Goal: Information Seeking & Learning: Learn about a topic

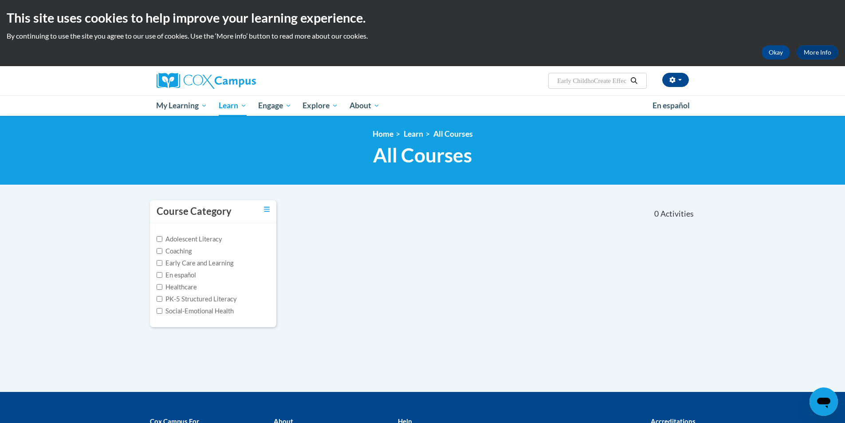
click at [609, 77] on input "Early ChildhoCreate Effective Teamwork By Navigating Work Styles 1.50 hours, AT…" at bounding box center [591, 80] width 71 height 11
drag, startPoint x: 628, startPoint y: 80, endPoint x: 613, endPoint y: 80, distance: 15.1
click at [613, 80] on span "Search Search... Early ChildhoCreate Effective Teamwork By Navigating Work Styl…" at bounding box center [597, 81] width 98 height 16
drag, startPoint x: 558, startPoint y: 83, endPoint x: 647, endPoint y: 82, distance: 89.2
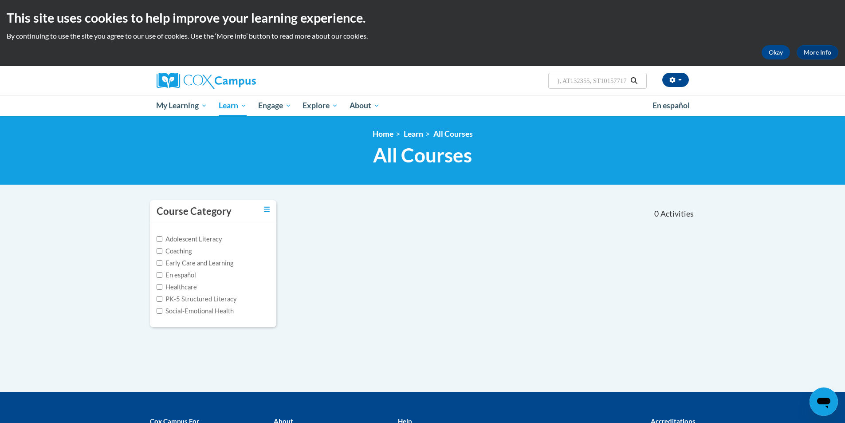
click at [647, 82] on div "Ersida Kekaj (Eastern Daylight Time GMT-0400 ) My Profile Inbox My Transcripts …" at bounding box center [514, 77] width 364 height 23
paste input "Meaningful Conversations PS/PK, AT136722, ST10126695"
drag, startPoint x: 625, startPoint y: 81, endPoint x: 552, endPoint y: 76, distance: 73.0
click at [552, 76] on span "Search Search... Meaningful Conversations PS/PK, AT136722, ST10126695" at bounding box center [597, 81] width 98 height 16
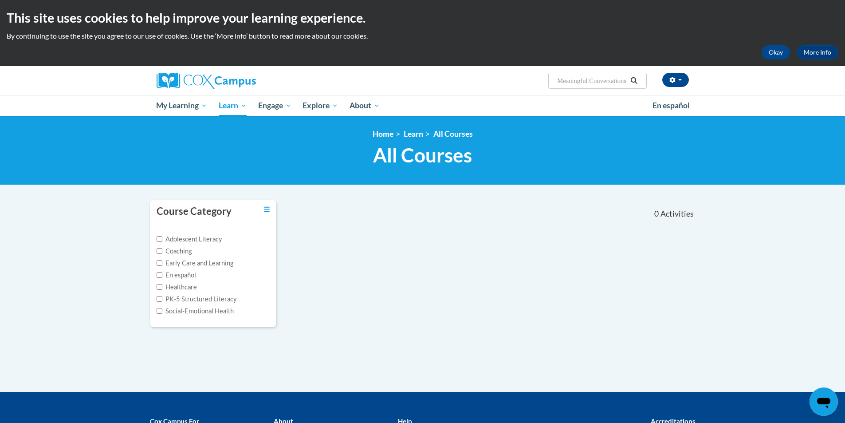
type input "Meaningful Conversations PS/PK, AT136722, ST10126695"
click at [544, 236] on div "Course Category Adolescent Literacy Coaching Early Care and Learning En español…" at bounding box center [422, 269] width 559 height 139
click at [637, 82] on icon "Search" at bounding box center [634, 80] width 8 height 7
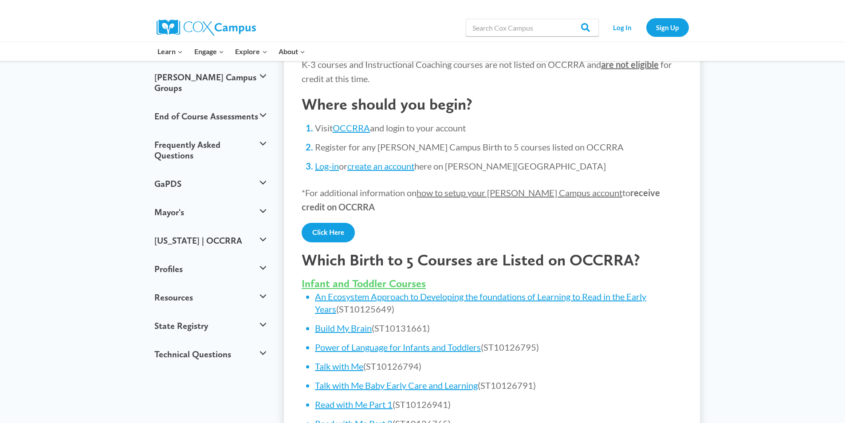
scroll to position [133, 0]
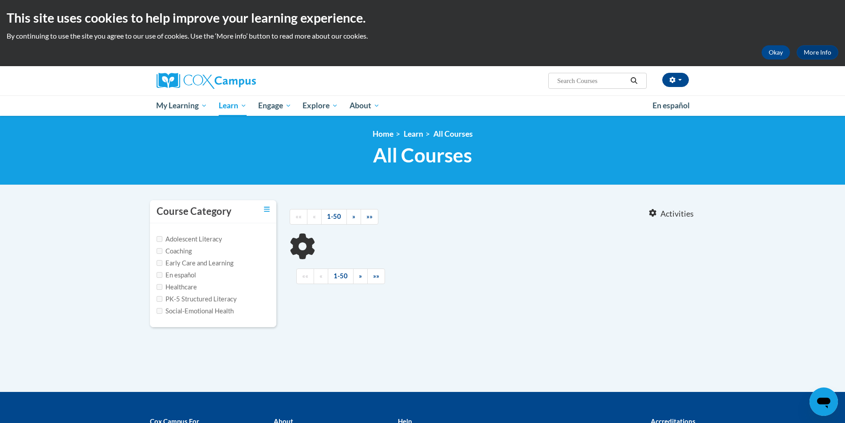
type input "Meaningful Conversations PS/PK, AT136722, ST10126695"
click at [164, 263] on label "Early Care and Learning" at bounding box center [195, 263] width 77 height 10
click at [162, 263] on input "Early Care and Learning" at bounding box center [160, 263] width 6 height 6
checkbox input "true"
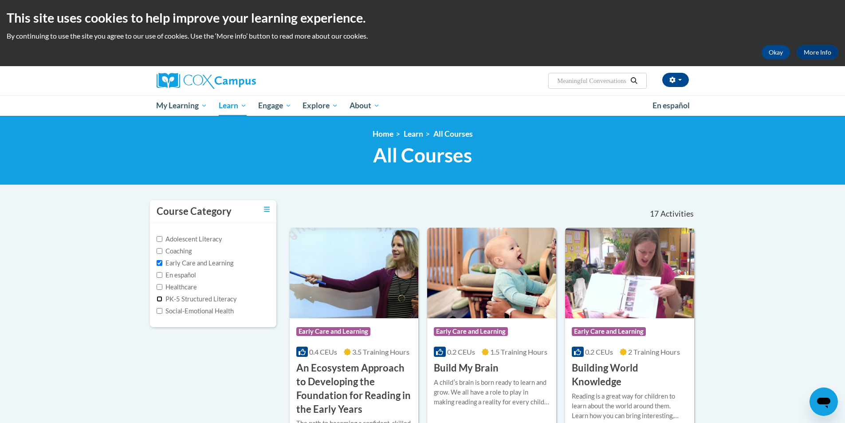
click at [157, 301] on input "PK-5 Structured Literacy" at bounding box center [160, 299] width 6 height 6
checkbox input "true"
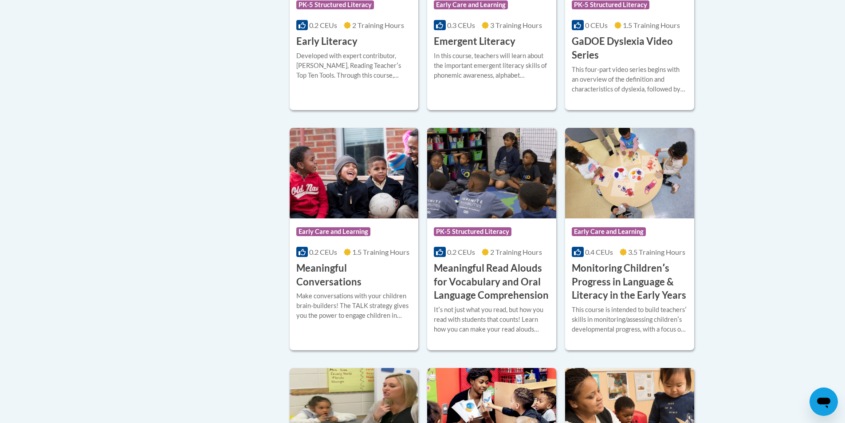
scroll to position [845, 0]
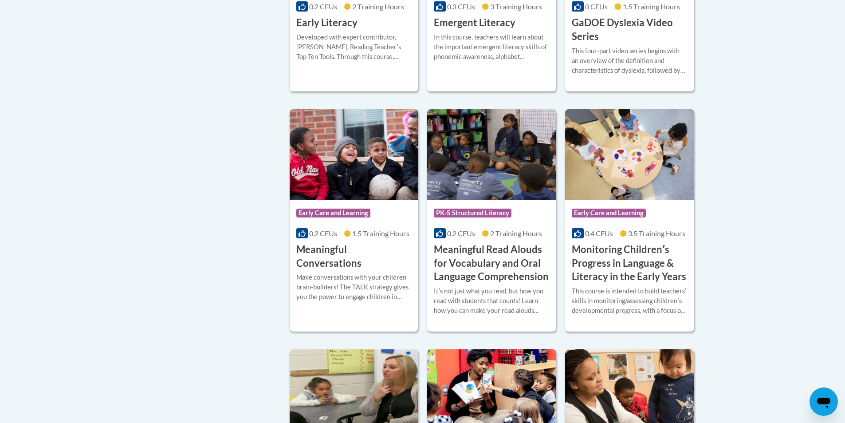
click at [383, 265] on h3 "Meaningful Conversations" at bounding box center [354, 257] width 116 height 28
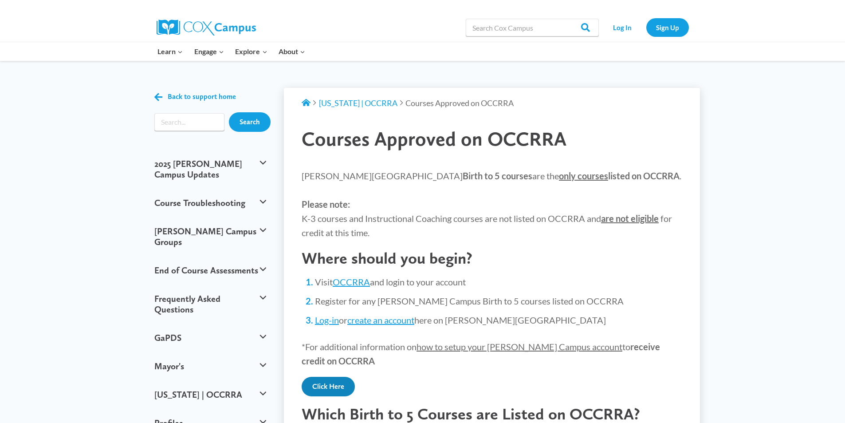
click at [341, 388] on link "Click Here" at bounding box center [328, 387] width 53 height 20
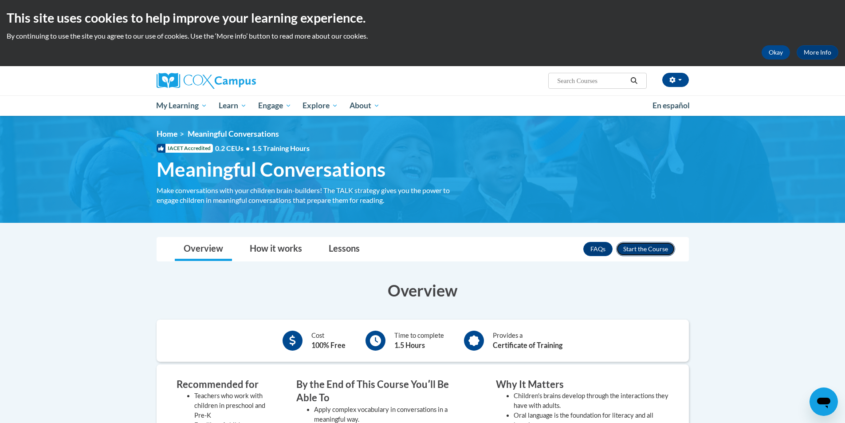
click at [649, 244] on button "Enroll" at bounding box center [645, 249] width 59 height 14
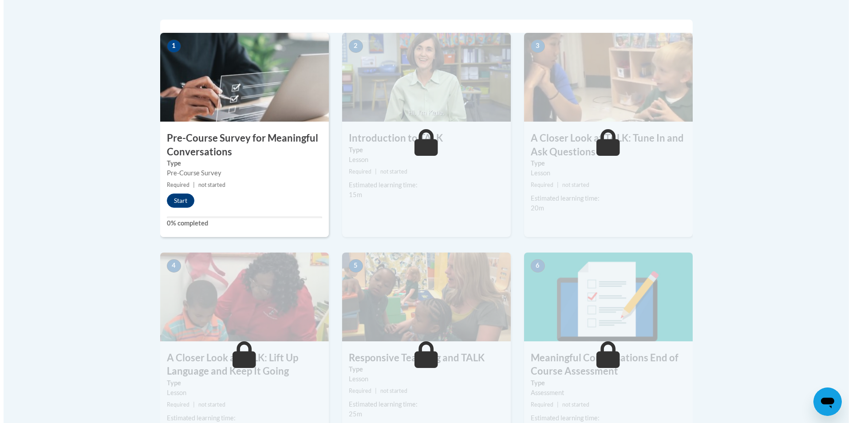
scroll to position [266, 0]
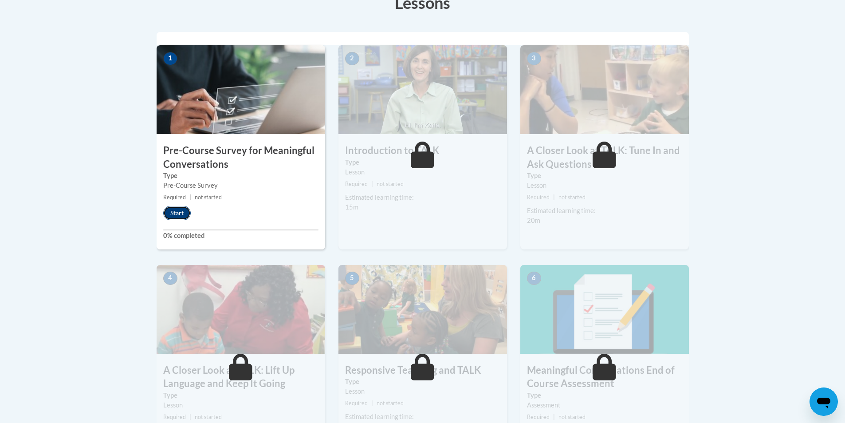
click at [172, 212] on button "Start" at bounding box center [177, 213] width 28 height 14
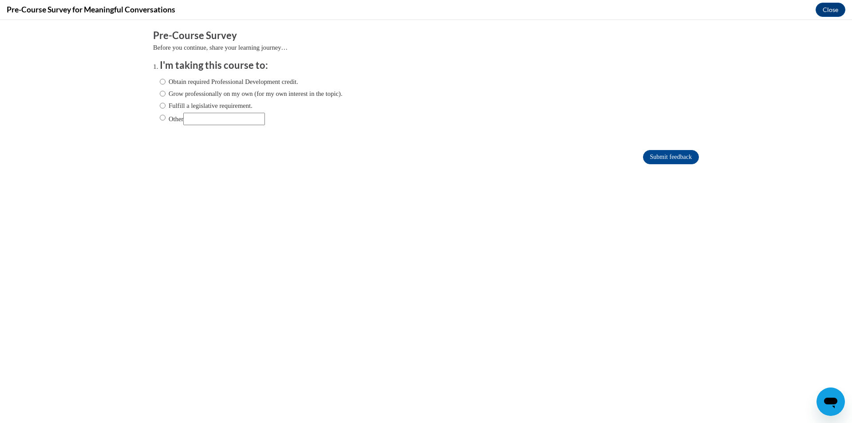
scroll to position [0, 0]
click at [160, 81] on input "Obtain required Professional Development credit." at bounding box center [163, 82] width 6 height 10
radio input "true"
click at [668, 160] on input "Submit feedback" at bounding box center [671, 157] width 56 height 14
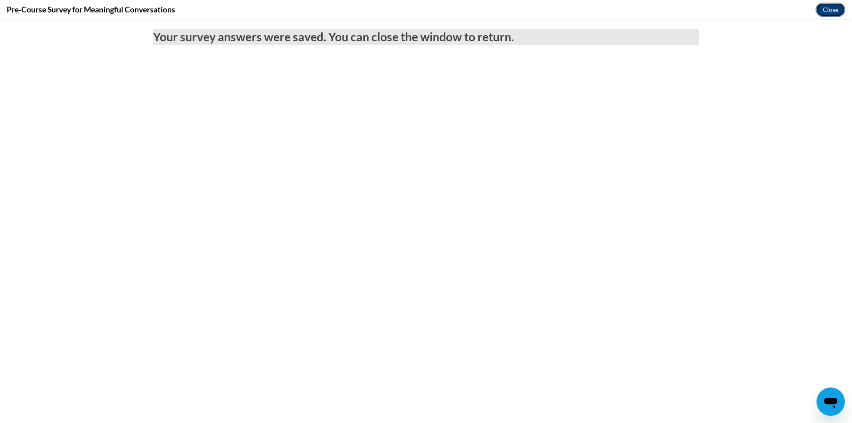
click at [827, 8] on button "Close" at bounding box center [830, 10] width 30 height 14
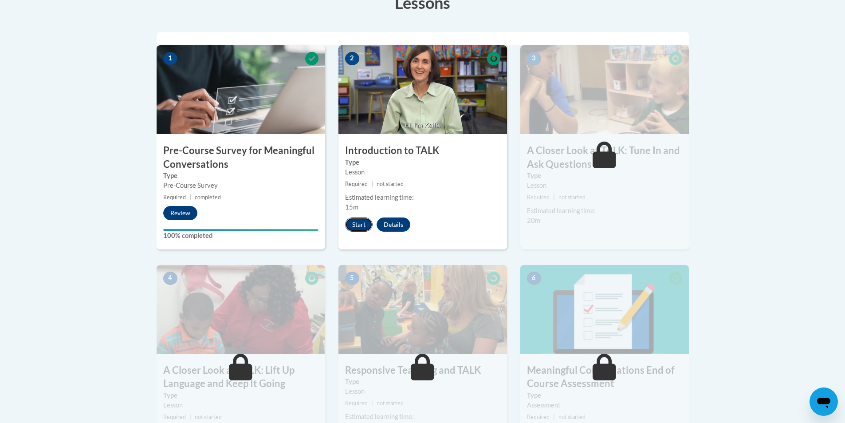
click at [359, 225] on button "Start" at bounding box center [359, 224] width 28 height 14
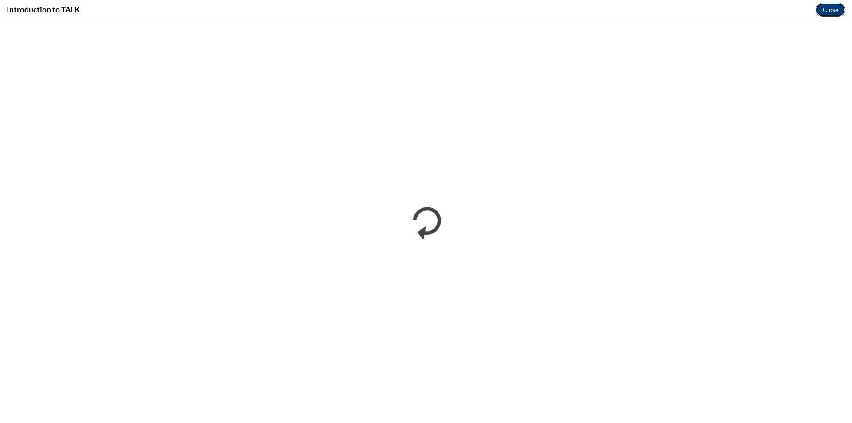
click at [832, 11] on button "Close" at bounding box center [830, 10] width 30 height 14
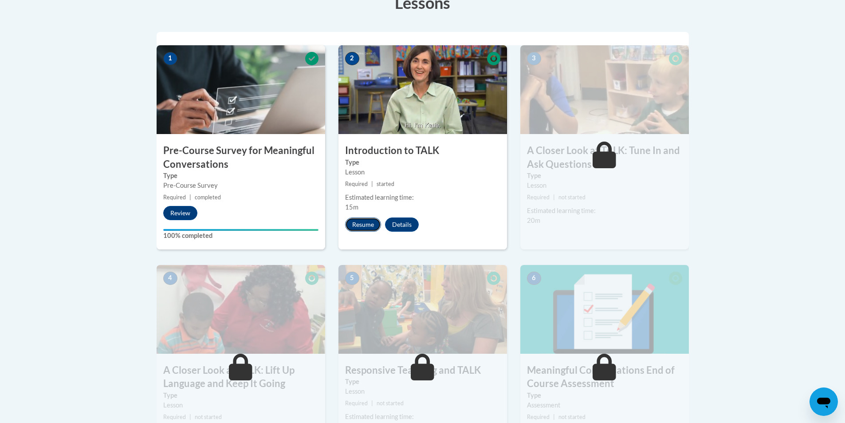
click at [364, 225] on button "Resume" at bounding box center [363, 224] width 36 height 14
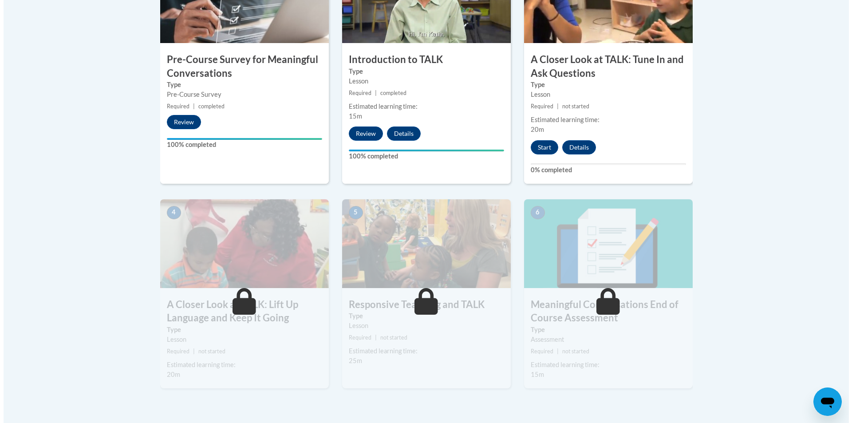
scroll to position [355, 0]
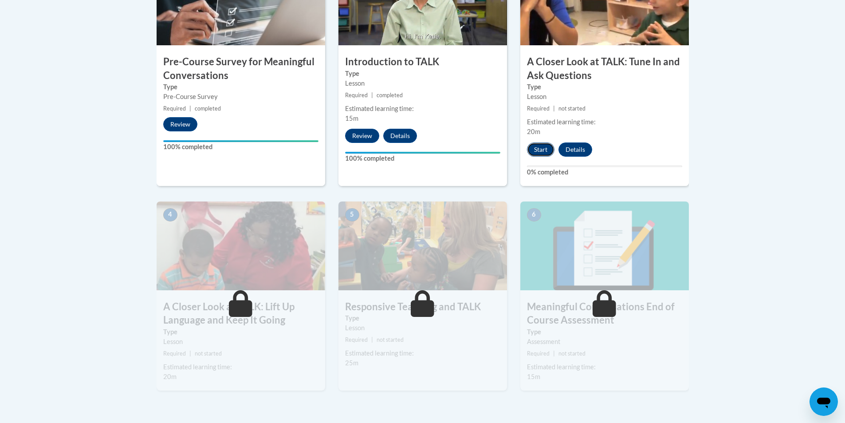
click at [542, 146] on button "Start" at bounding box center [541, 149] width 28 height 14
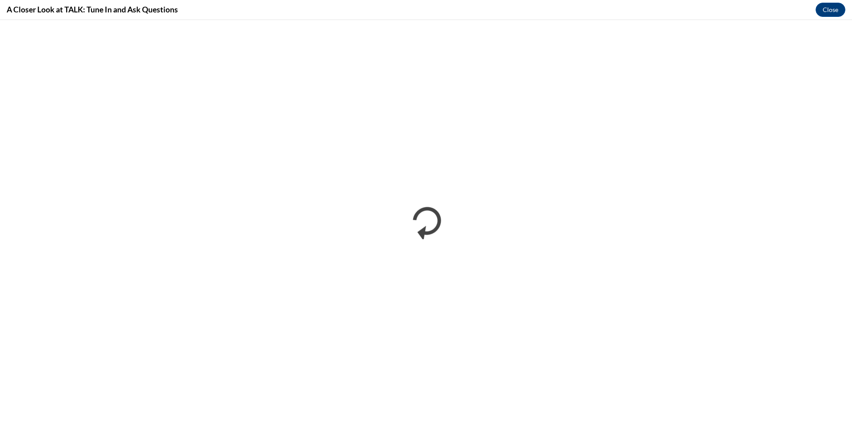
scroll to position [0, 0]
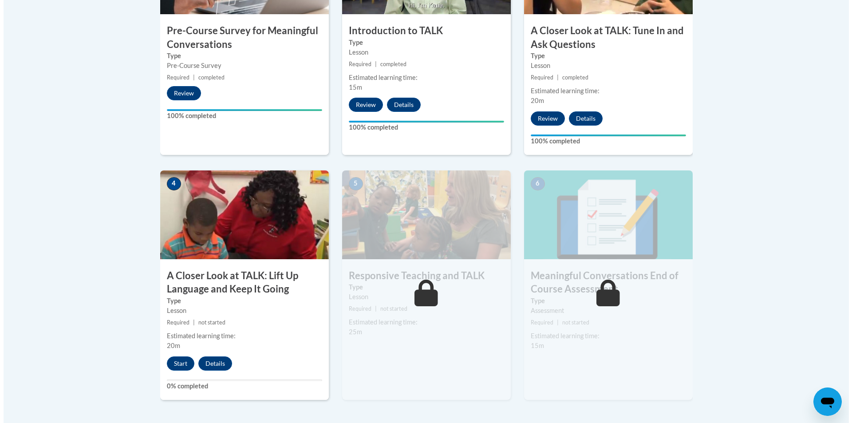
scroll to position [399, 0]
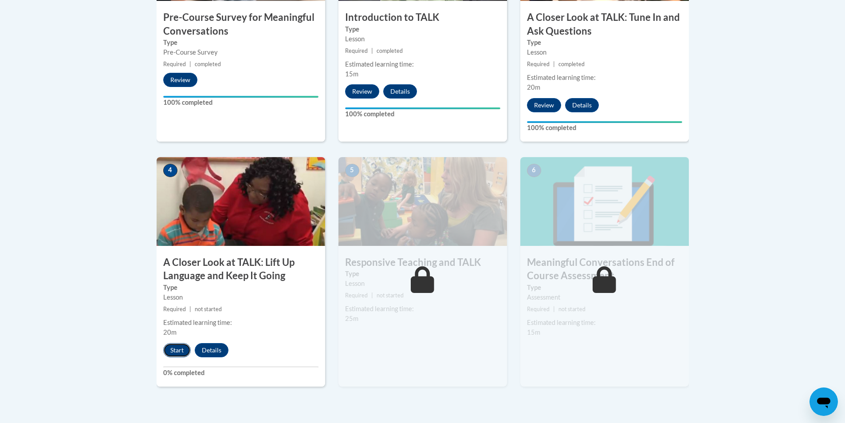
click at [174, 350] on button "Start" at bounding box center [177, 350] width 28 height 14
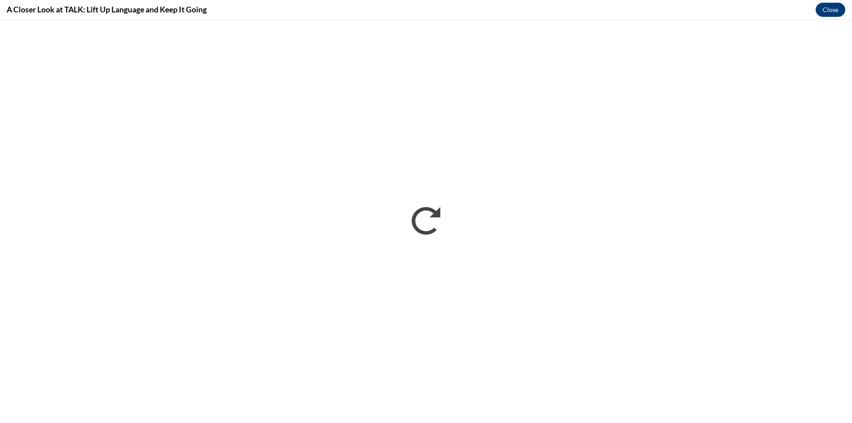
scroll to position [0, 0]
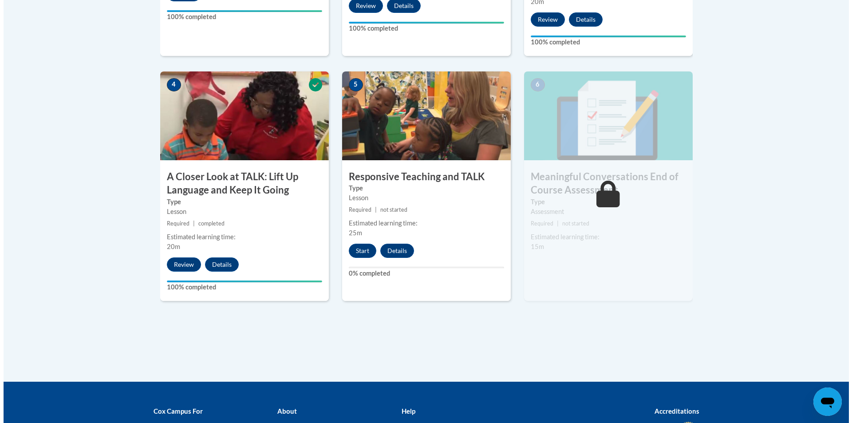
scroll to position [488, 0]
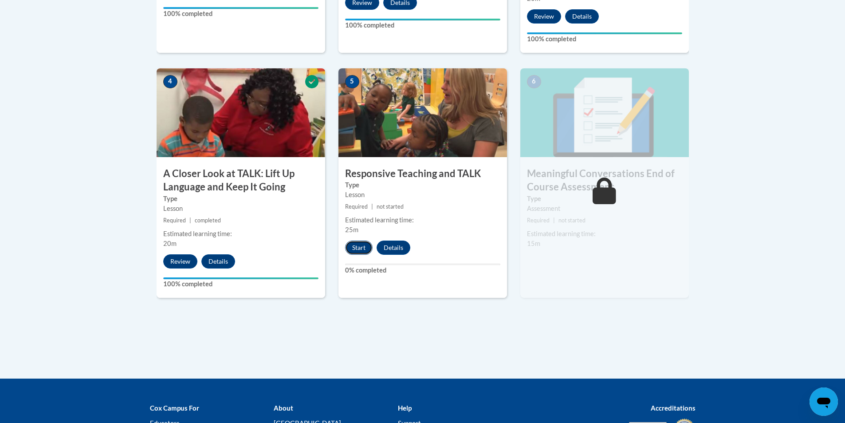
click at [361, 249] on button "Start" at bounding box center [359, 247] width 28 height 14
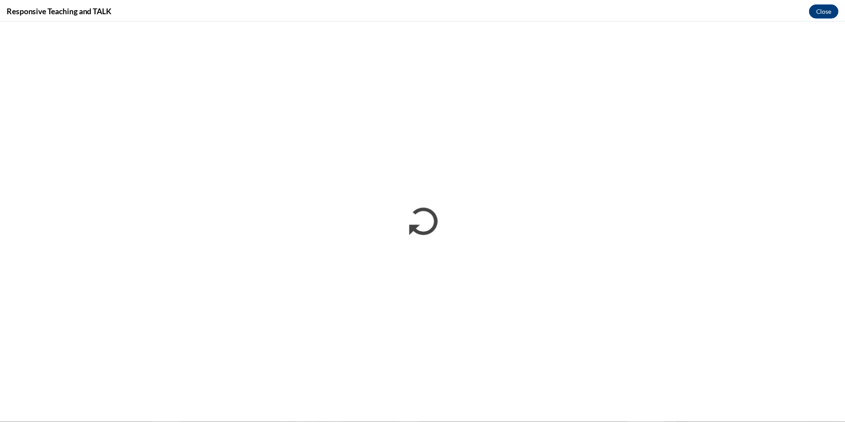
scroll to position [0, 0]
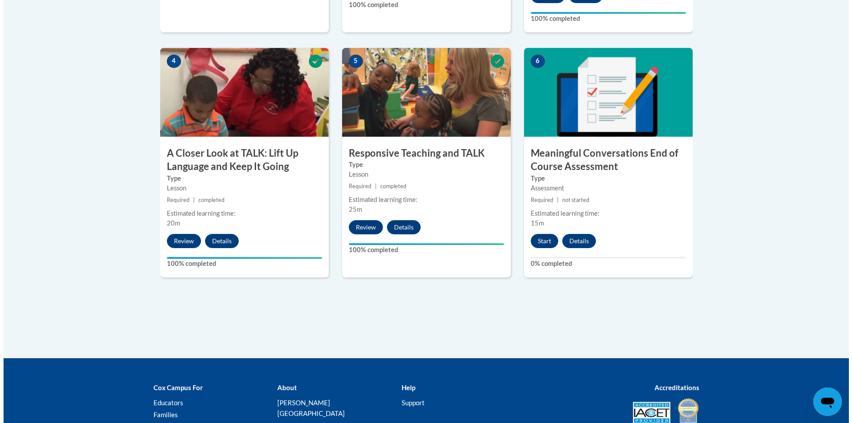
scroll to position [444, 0]
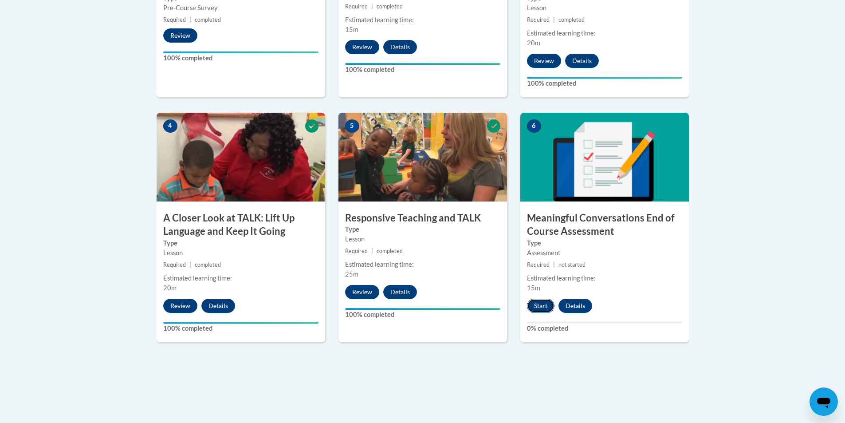
click at [542, 304] on button "Start" at bounding box center [541, 306] width 28 height 14
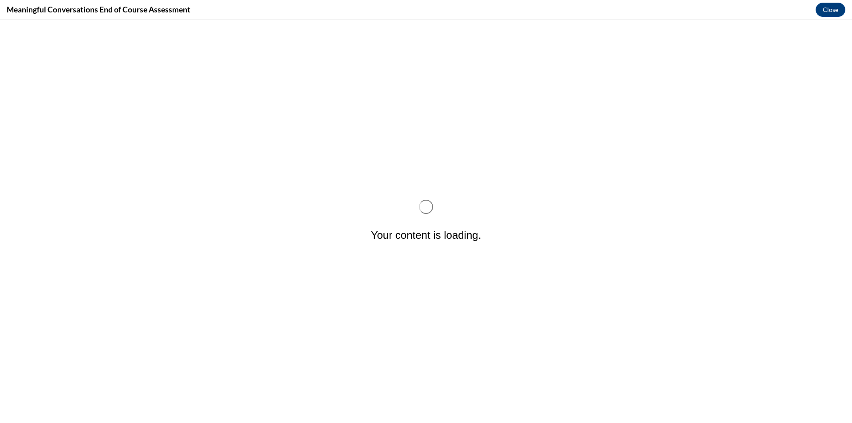
scroll to position [0, 0]
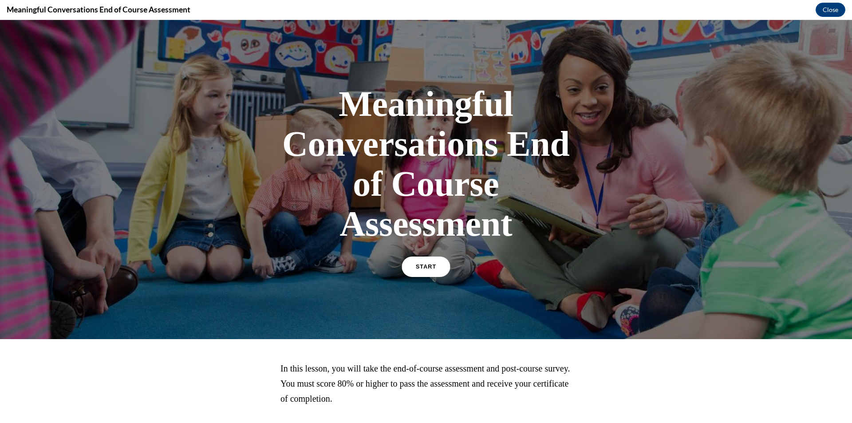
click at [442, 268] on link "START" at bounding box center [425, 266] width 48 height 20
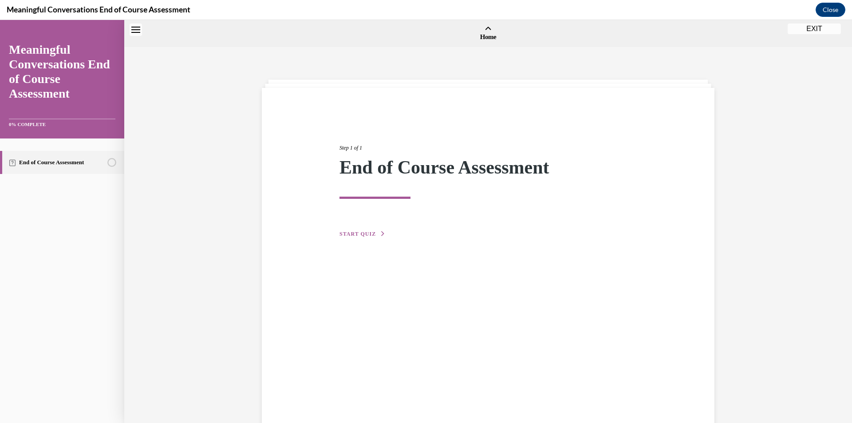
scroll to position [28, 0]
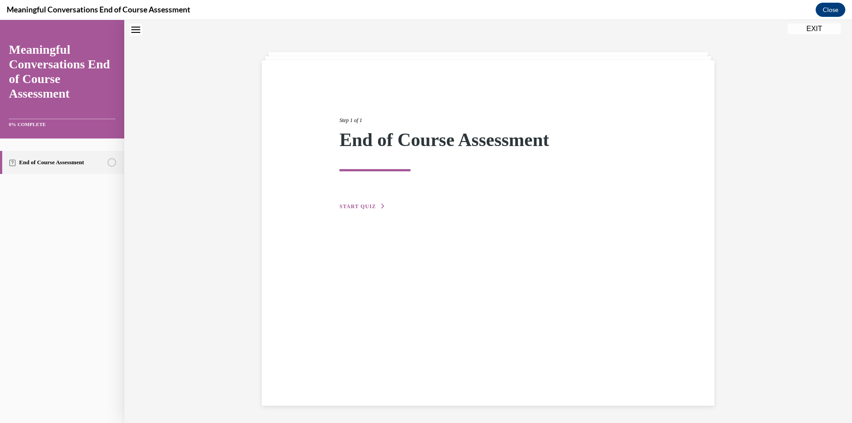
click at [343, 209] on span "START QUIZ" at bounding box center [357, 206] width 36 height 6
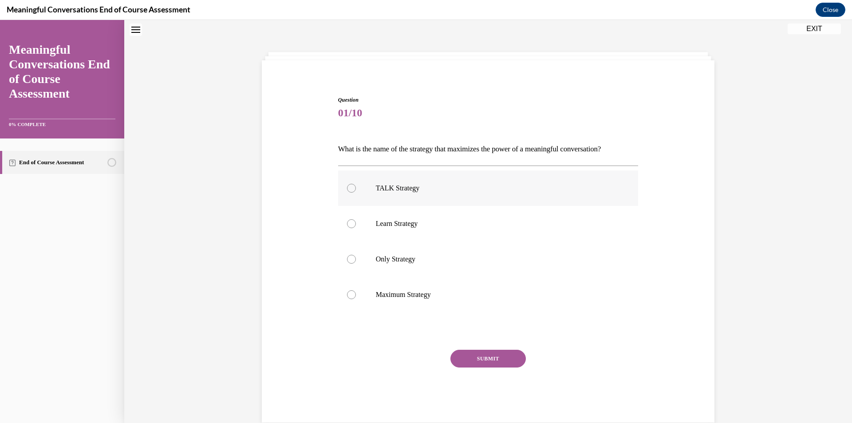
click at [350, 188] on div at bounding box center [351, 188] width 9 height 9
click at [350, 188] on input "TALK Strategy" at bounding box center [351, 188] width 9 height 9
radio input "true"
click at [501, 355] on button "SUBMIT" at bounding box center [487, 359] width 75 height 18
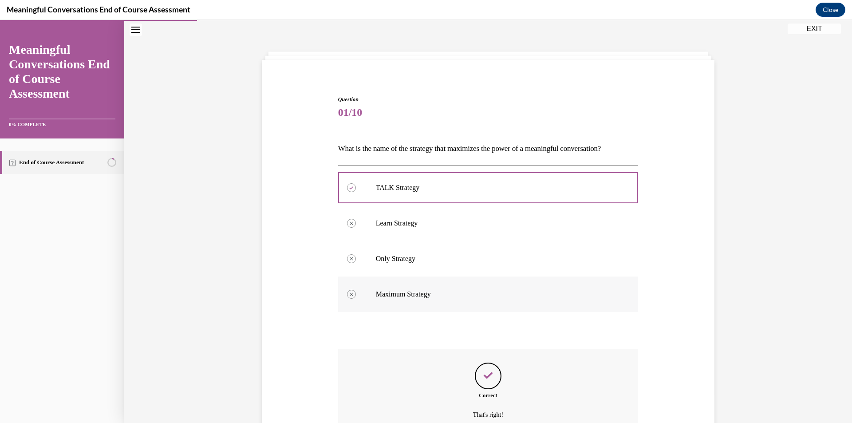
scroll to position [117, 0]
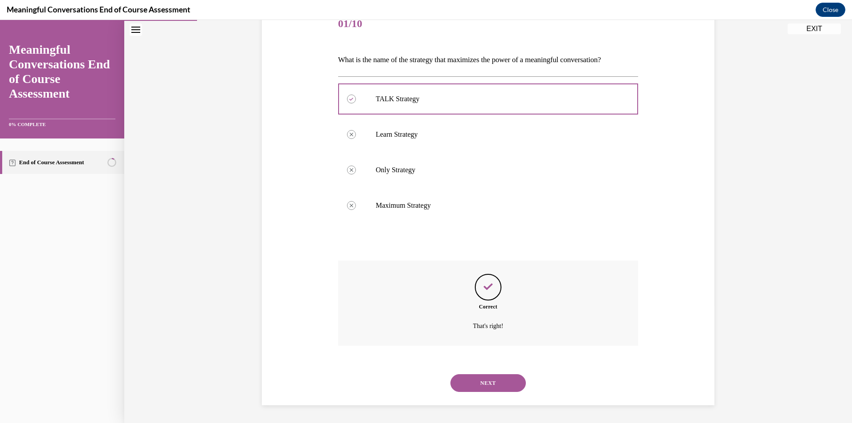
click at [502, 380] on button "NEXT" at bounding box center [487, 383] width 75 height 18
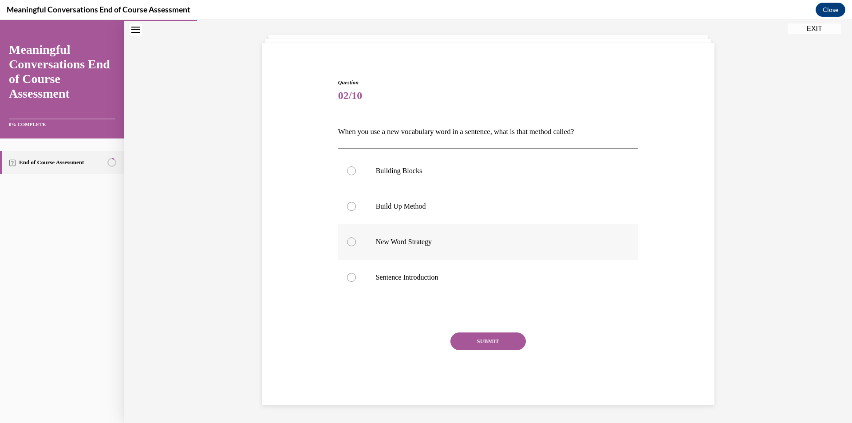
click at [347, 241] on div at bounding box center [351, 241] width 9 height 9
click at [347, 241] on input "New Word Strategy" at bounding box center [351, 241] width 9 height 9
radio input "true"
click at [348, 168] on div at bounding box center [351, 170] width 9 height 9
click at [348, 168] on input "Building Blocks" at bounding box center [351, 170] width 9 height 9
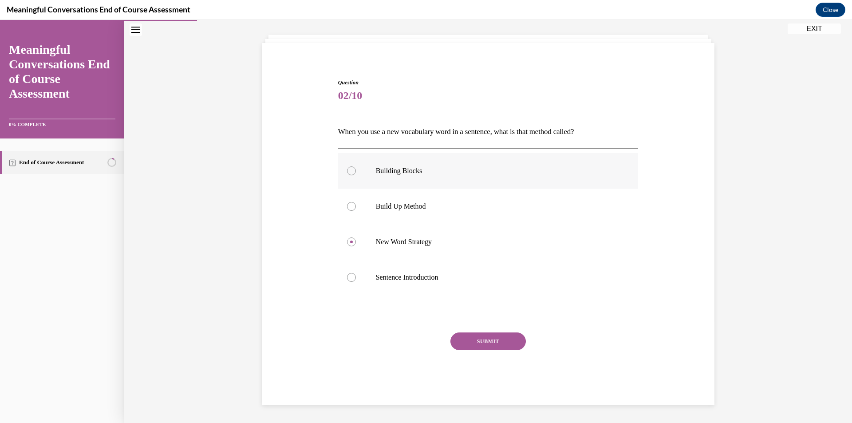
radio input "true"
click at [476, 340] on button "SUBMIT" at bounding box center [487, 341] width 75 height 18
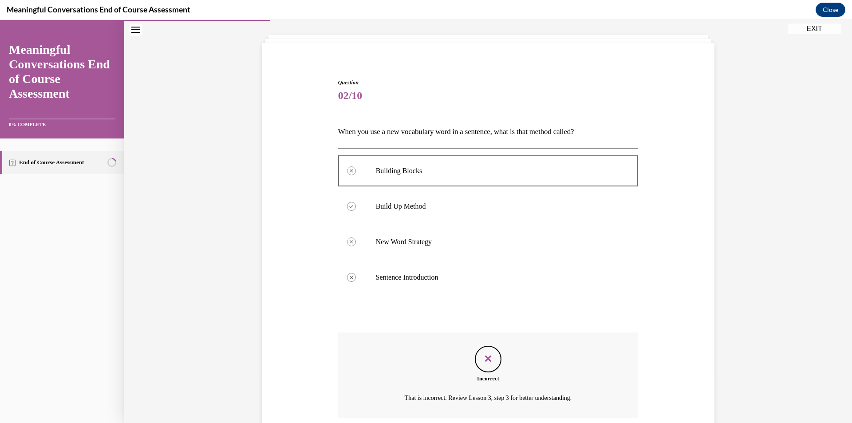
scroll to position [117, 0]
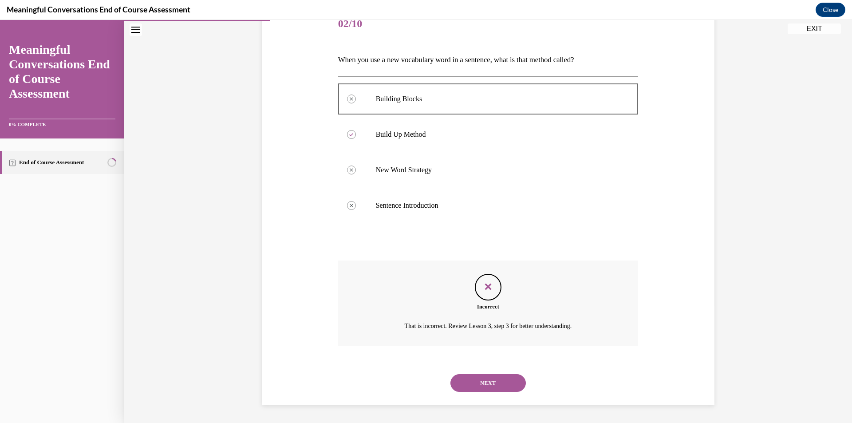
click at [501, 386] on button "NEXT" at bounding box center [487, 383] width 75 height 18
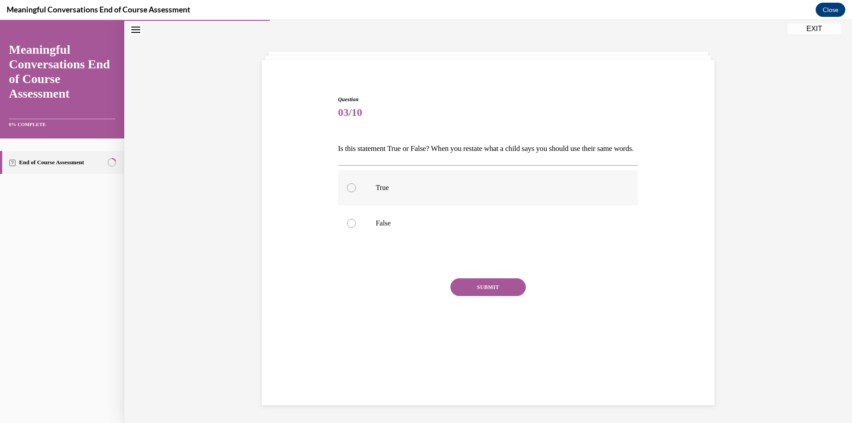
click at [347, 192] on div at bounding box center [351, 187] width 9 height 9
click at [347, 192] on input "True" at bounding box center [351, 187] width 9 height 9
radio input "true"
click at [473, 296] on button "SUBMIT" at bounding box center [487, 287] width 75 height 18
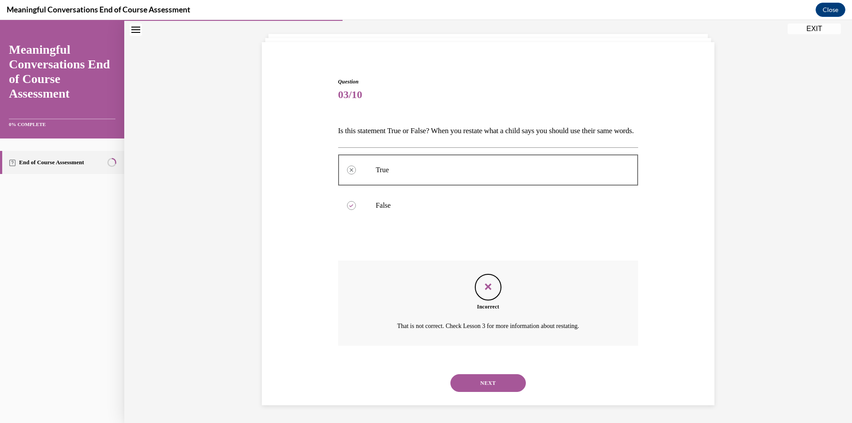
scroll to position [61, 0]
click at [501, 384] on button "NEXT" at bounding box center [487, 383] width 75 height 18
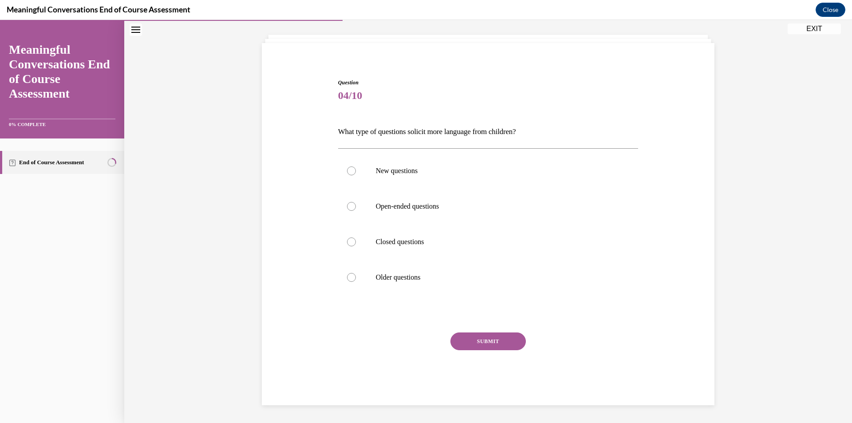
scroll to position [31, 0]
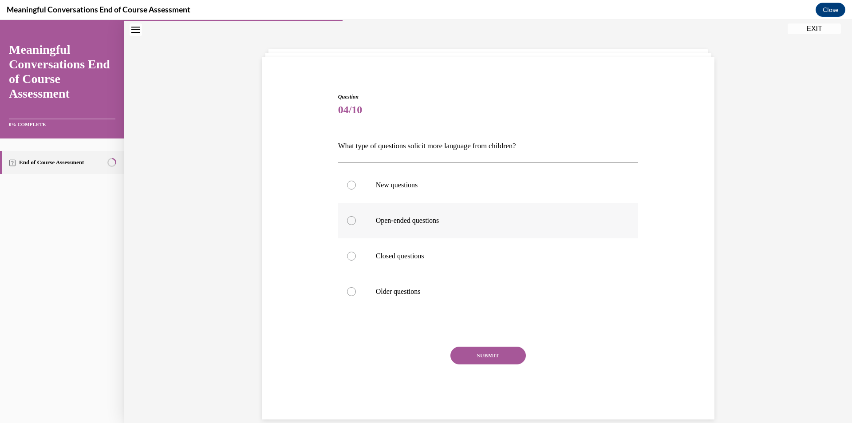
drag, startPoint x: 343, startPoint y: 220, endPoint x: 348, endPoint y: 213, distance: 8.3
click at [347, 219] on div at bounding box center [351, 220] width 9 height 9
click at [347, 219] on input "Open-ended questions" at bounding box center [351, 220] width 9 height 9
radio input "true"
click at [479, 352] on button "SUBMIT" at bounding box center [487, 355] width 75 height 18
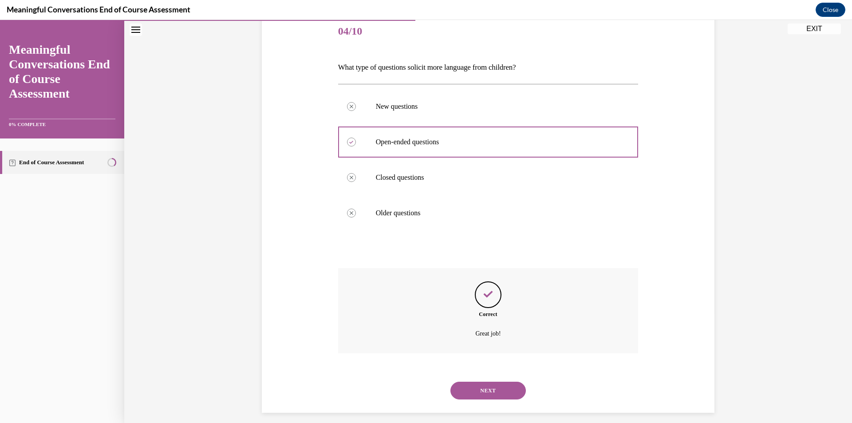
scroll to position [117, 0]
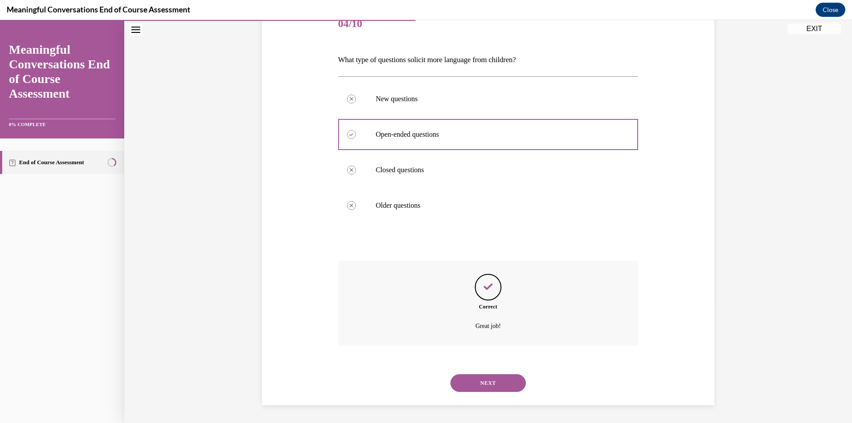
click at [503, 383] on button "NEXT" at bounding box center [487, 383] width 75 height 18
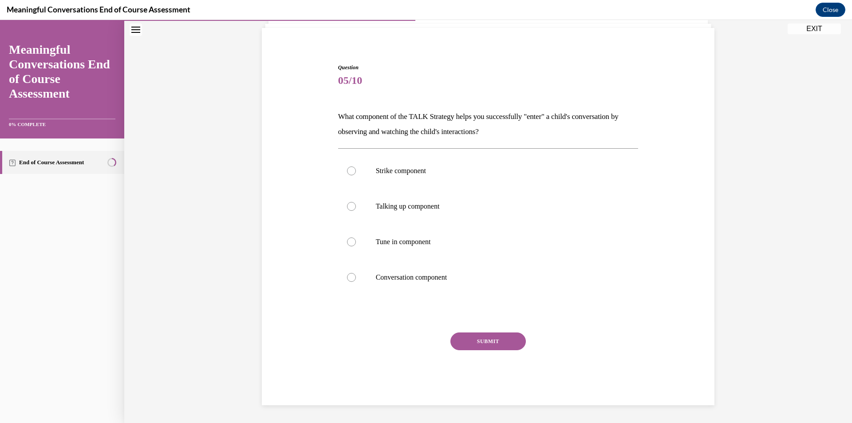
scroll to position [60, 0]
click at [343, 244] on label "Tune in component" at bounding box center [488, 241] width 300 height 35
click at [347, 244] on input "Tune in component" at bounding box center [351, 241] width 9 height 9
radio input "true"
click at [492, 341] on button "SUBMIT" at bounding box center [487, 341] width 75 height 18
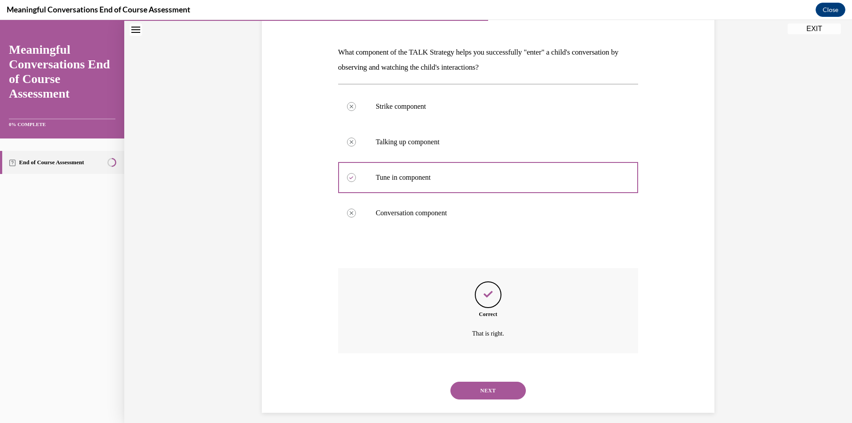
scroll to position [132, 0]
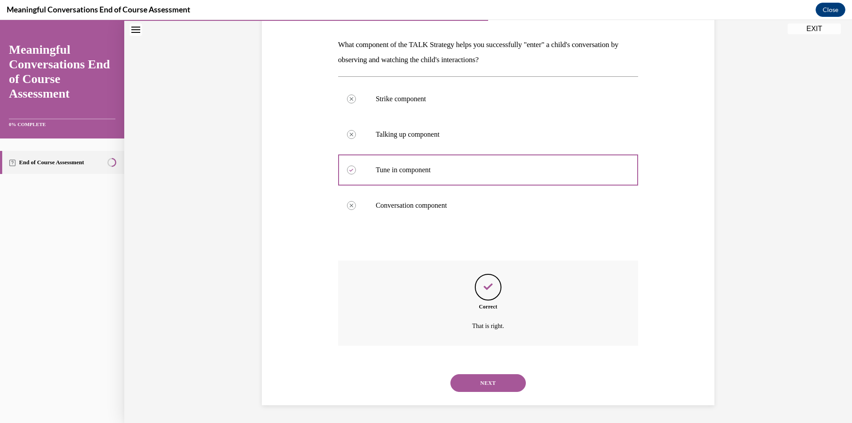
click at [505, 383] on button "NEXT" at bounding box center [487, 383] width 75 height 18
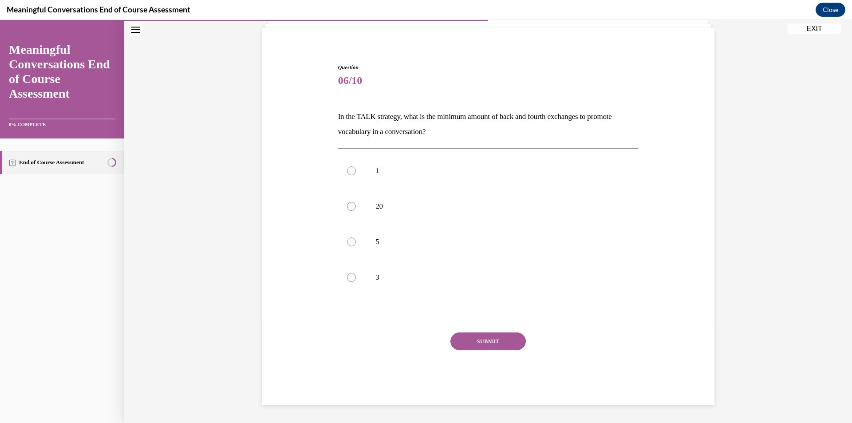
scroll to position [60, 0]
click at [349, 244] on div at bounding box center [351, 241] width 9 height 9
click at [349, 244] on input "5" at bounding box center [351, 241] width 9 height 9
radio input "true"
click at [349, 279] on div at bounding box center [351, 277] width 9 height 9
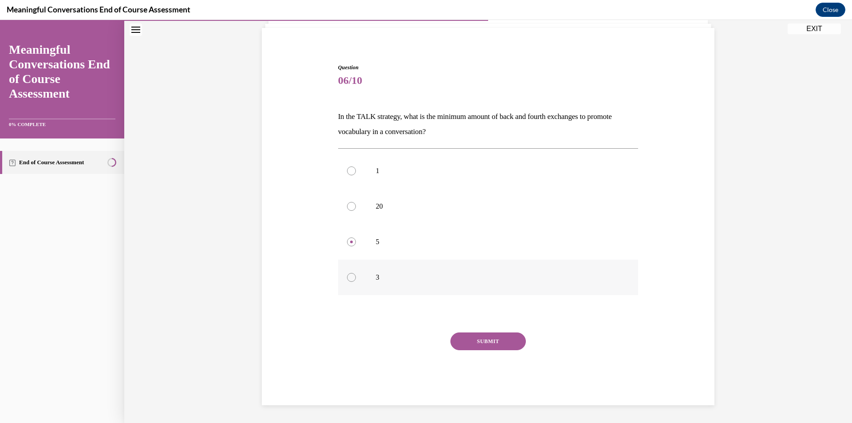
click at [349, 279] on input "3" at bounding box center [351, 277] width 9 height 9
radio input "true"
click at [347, 173] on div at bounding box center [351, 170] width 9 height 9
click at [347, 173] on input "1" at bounding box center [351, 170] width 9 height 9
radio input "true"
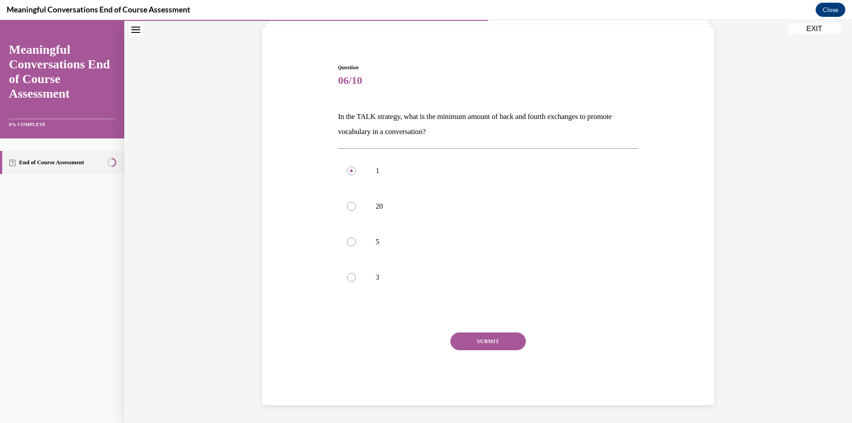
click at [484, 337] on button "SUBMIT" at bounding box center [487, 341] width 75 height 18
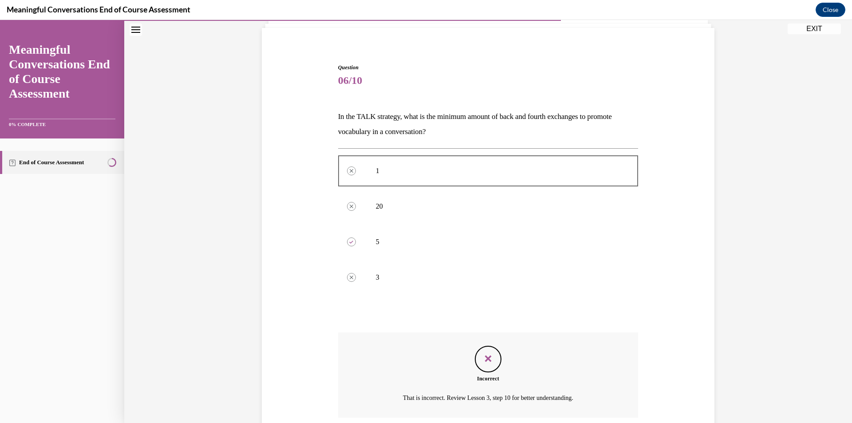
scroll to position [132, 0]
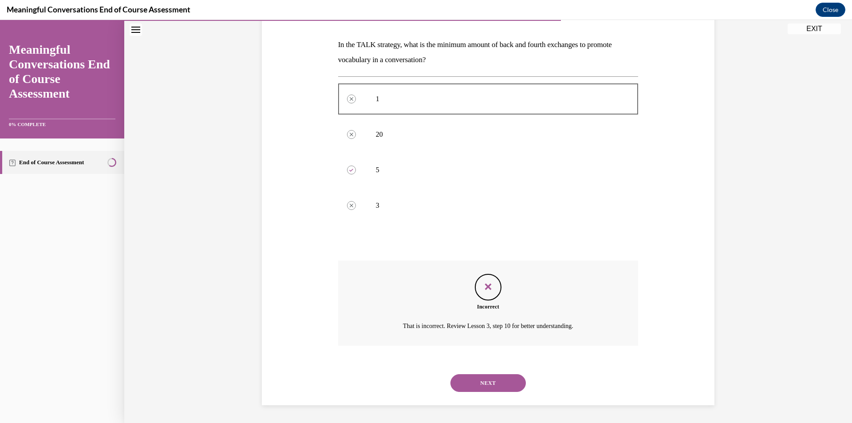
click at [510, 390] on button "NEXT" at bounding box center [487, 383] width 75 height 18
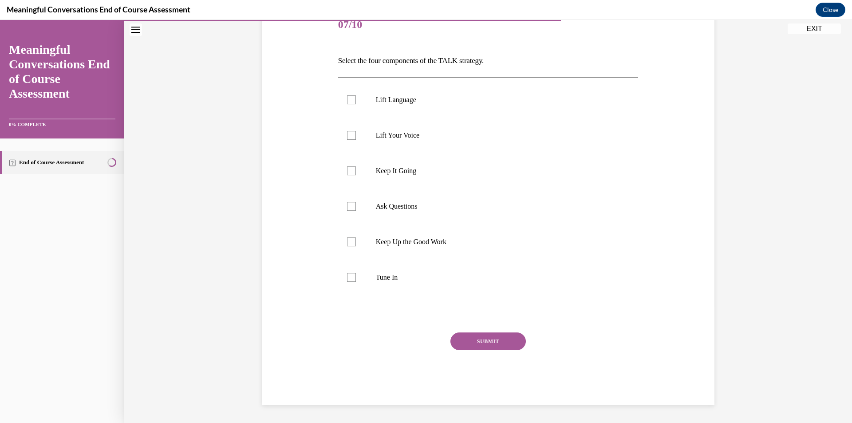
scroll to position [99, 0]
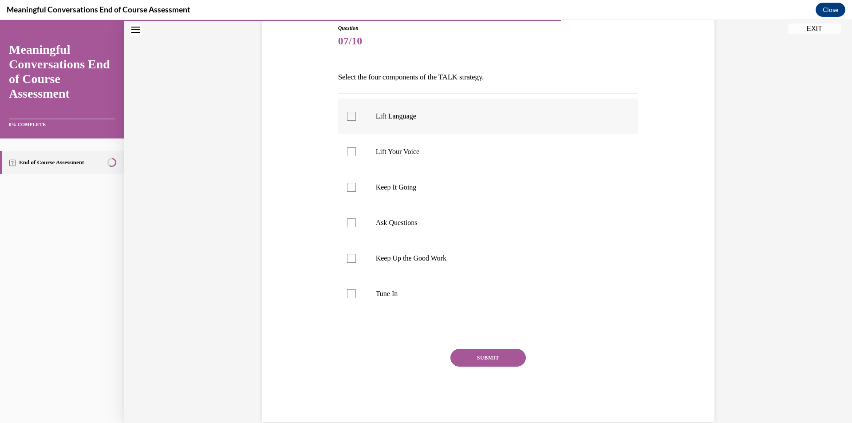
click at [351, 119] on div at bounding box center [351, 116] width 9 height 9
click at [351, 119] on input "Lift Language" at bounding box center [351, 116] width 9 height 9
checkbox input "true"
click at [347, 190] on div at bounding box center [351, 187] width 9 height 9
click at [347, 190] on input "Keep It Going" at bounding box center [351, 187] width 9 height 9
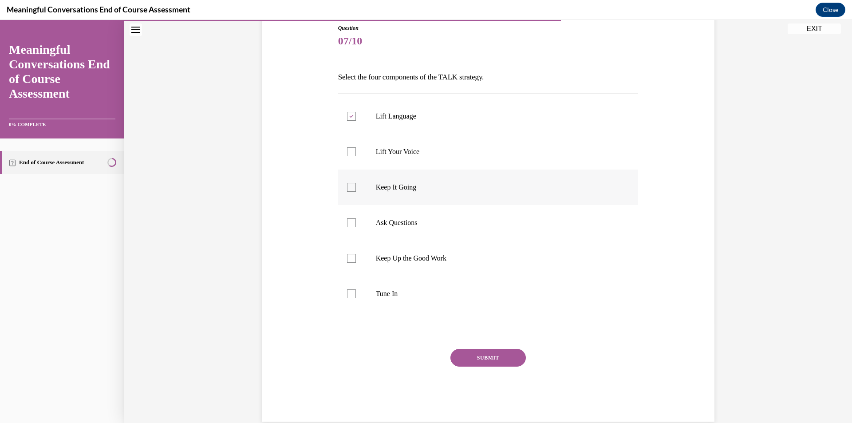
checkbox input "true"
click at [345, 228] on label "Ask Questions" at bounding box center [488, 222] width 300 height 35
click at [347, 227] on input "Ask Questions" at bounding box center [351, 222] width 9 height 9
checkbox input "true"
click at [341, 298] on label "Tune In" at bounding box center [488, 293] width 300 height 35
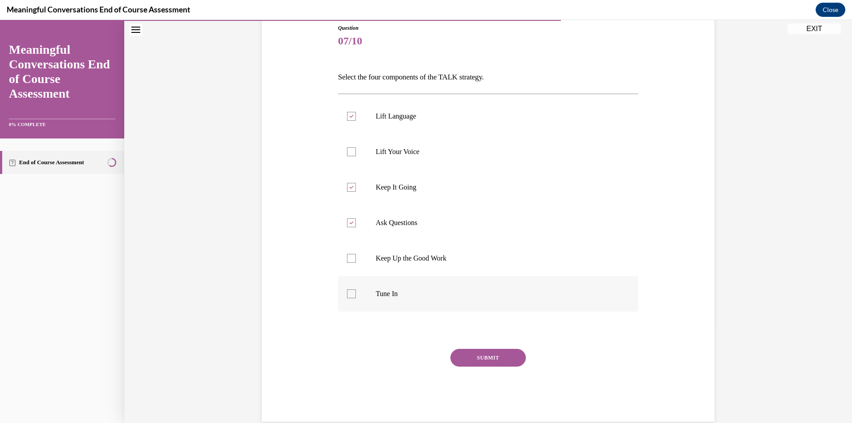
click at [347, 298] on input "Tune In" at bounding box center [351, 293] width 9 height 9
checkbox input "true"
click at [480, 359] on button "SUBMIT" at bounding box center [487, 358] width 75 height 18
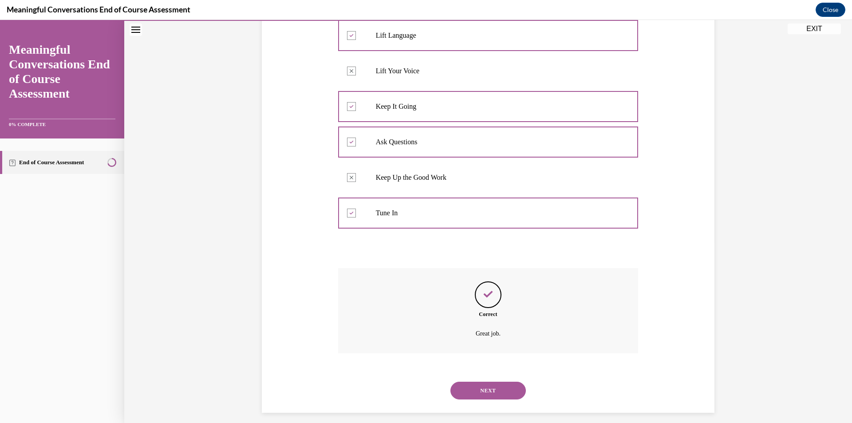
scroll to position [188, 0]
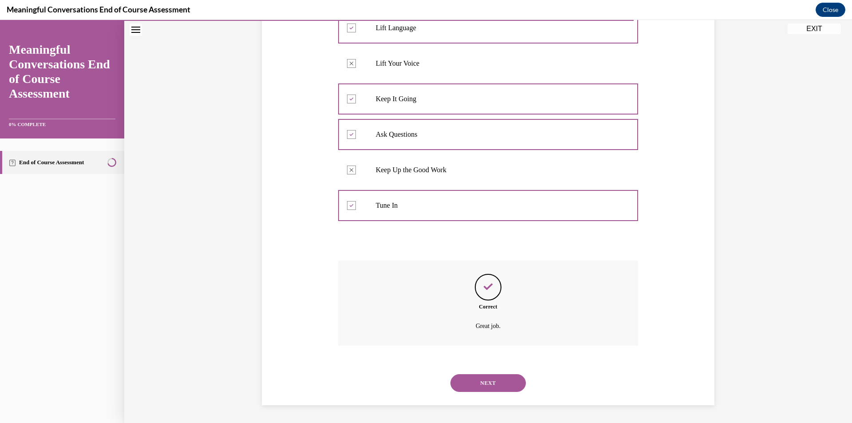
click at [507, 394] on div "NEXT" at bounding box center [488, 382] width 300 height 35
click at [501, 382] on button "NEXT" at bounding box center [487, 383] width 75 height 18
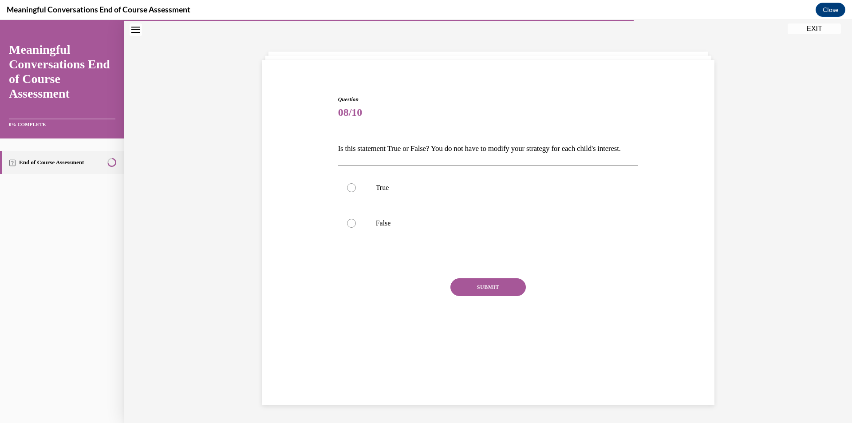
scroll to position [28, 0]
click at [347, 228] on div at bounding box center [351, 223] width 9 height 9
click at [347, 228] on input "False" at bounding box center [351, 223] width 9 height 9
radio input "true"
click at [499, 296] on button "SUBMIT" at bounding box center [487, 287] width 75 height 18
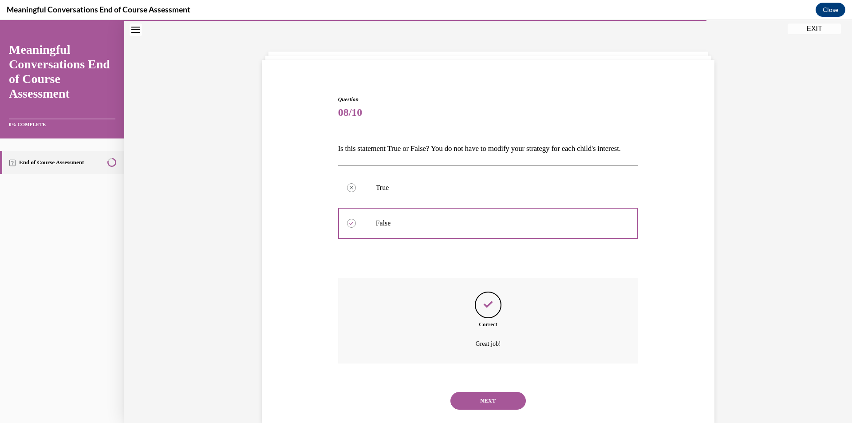
scroll to position [61, 0]
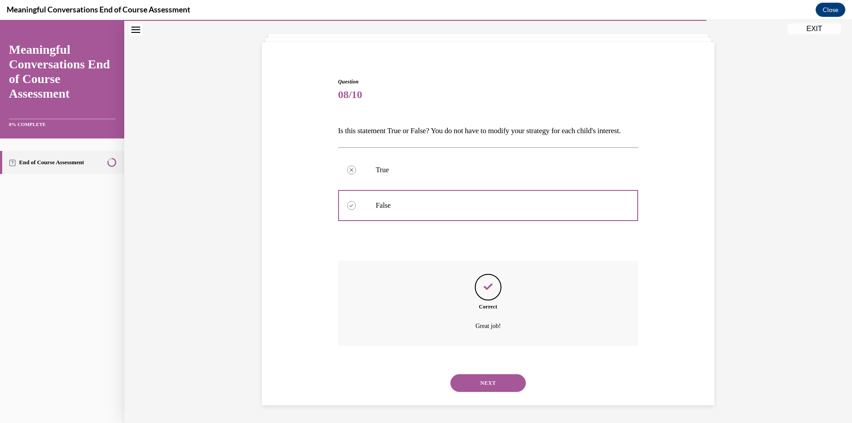
click at [503, 376] on button "NEXT" at bounding box center [487, 383] width 75 height 18
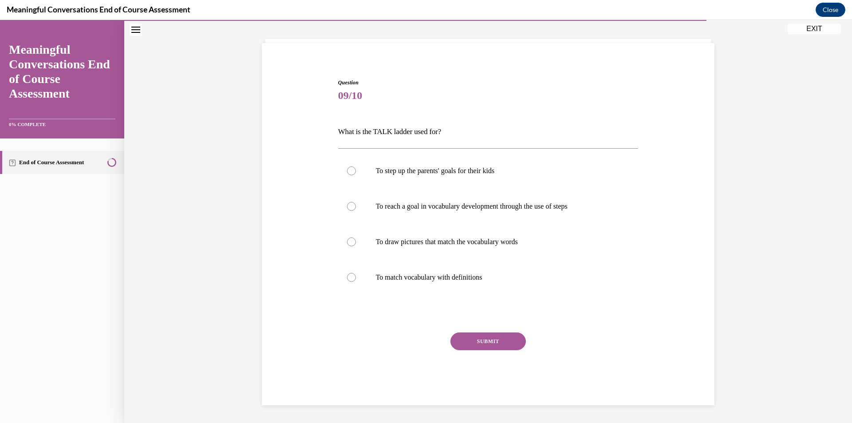
scroll to position [31, 0]
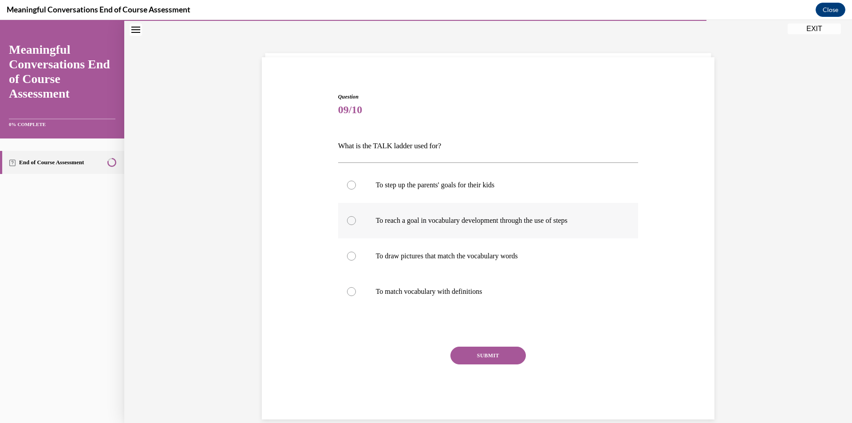
click at [348, 230] on label "To reach a goal in vocabulary development through the use of steps" at bounding box center [488, 220] width 300 height 35
click at [348, 225] on input "To reach a goal in vocabulary development through the use of steps" at bounding box center [351, 220] width 9 height 9
radio input "true"
click at [501, 354] on button "SUBMIT" at bounding box center [487, 355] width 75 height 18
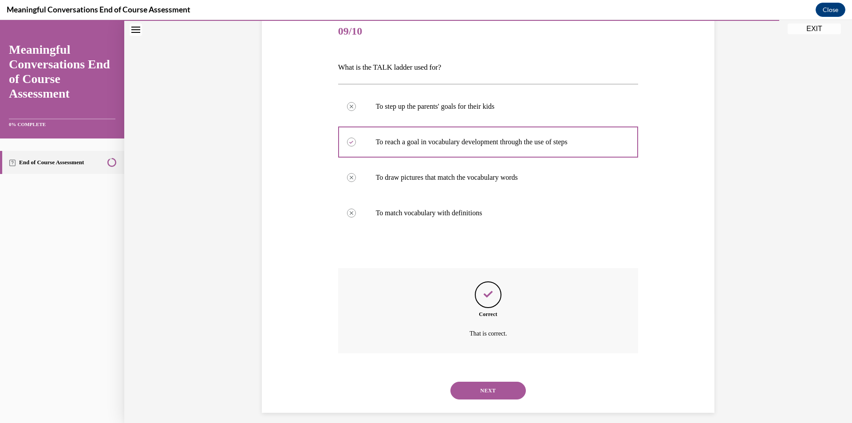
scroll to position [117, 0]
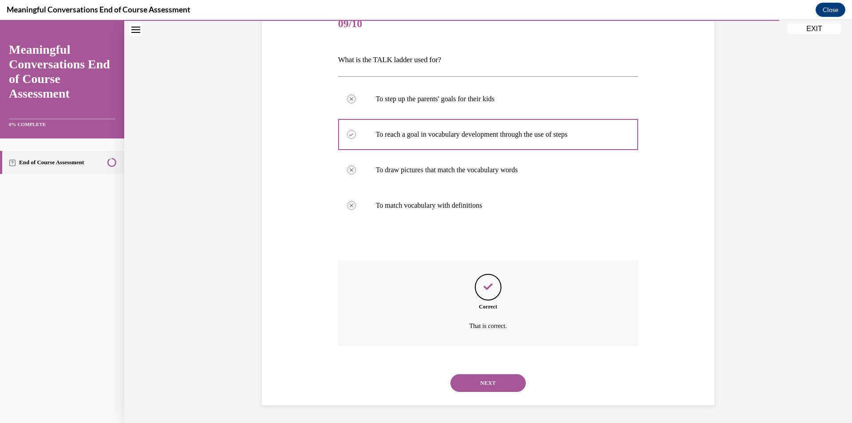
click at [500, 379] on button "NEXT" at bounding box center [487, 383] width 75 height 18
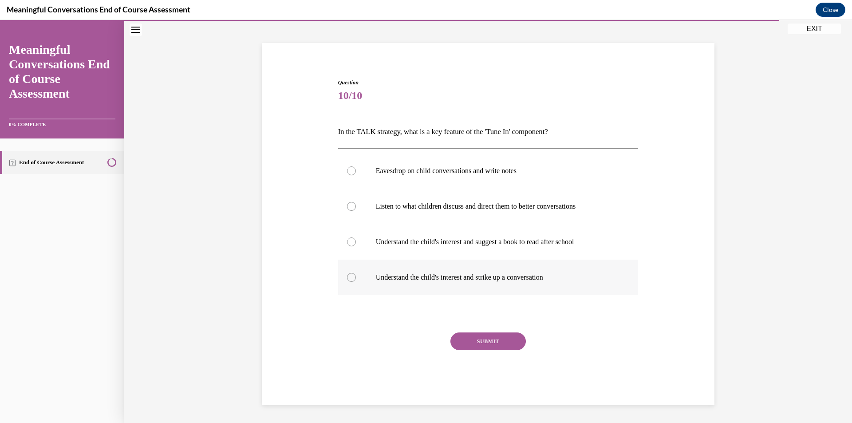
click at [353, 275] on label "Understand the child's interest and strike up a conversation" at bounding box center [488, 277] width 300 height 35
click at [353, 275] on input "Understand the child's interest and strike up a conversation" at bounding box center [351, 277] width 9 height 9
radio input "true"
click at [498, 339] on button "SUBMIT" at bounding box center [487, 341] width 75 height 18
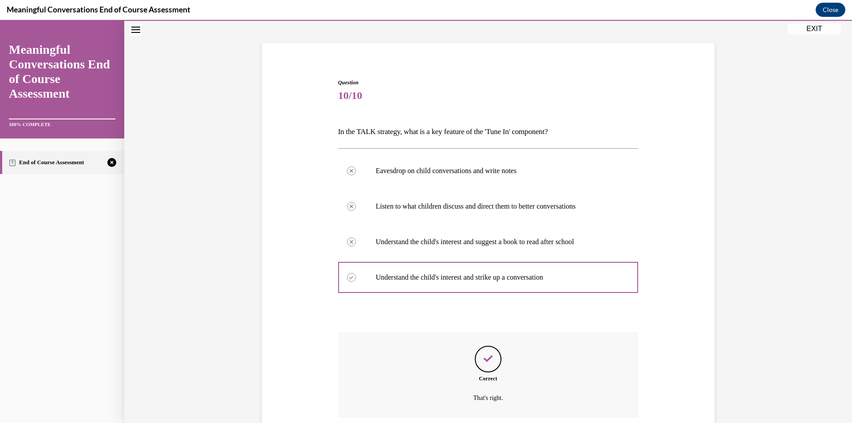
scroll to position [117, 0]
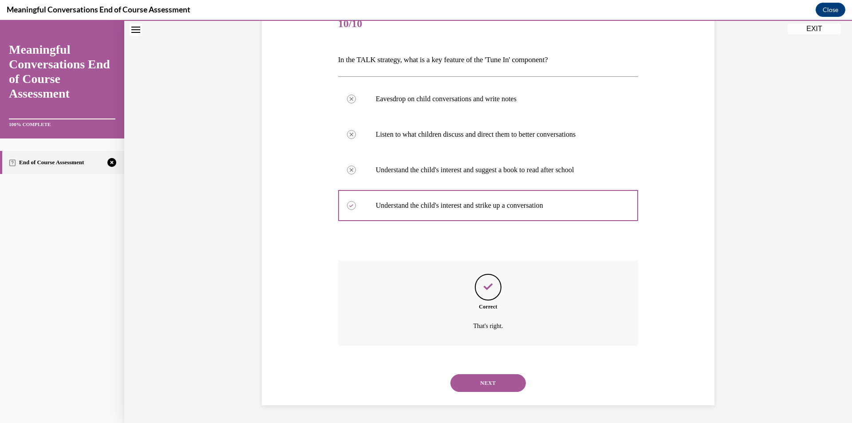
click at [508, 378] on button "NEXT" at bounding box center [487, 383] width 75 height 18
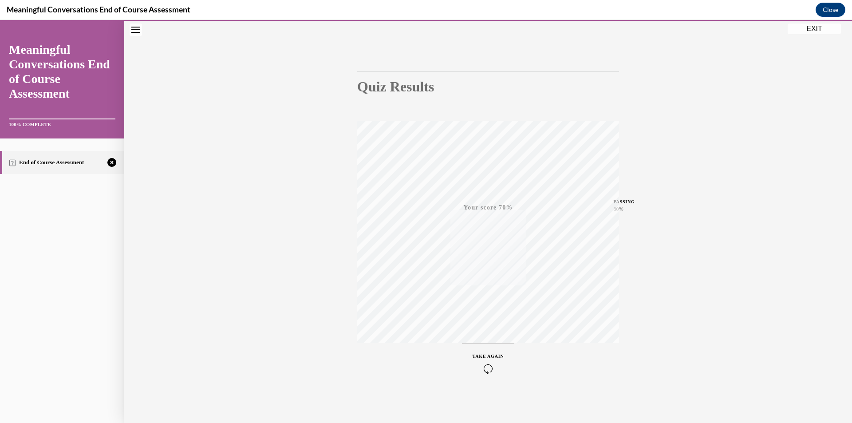
click at [483, 370] on icon "button" at bounding box center [487, 369] width 31 height 10
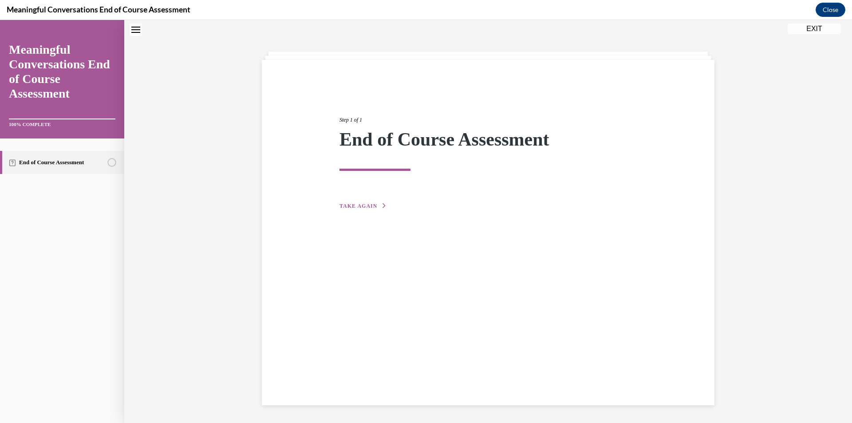
click at [374, 206] on button "TAKE AGAIN" at bounding box center [362, 206] width 47 height 8
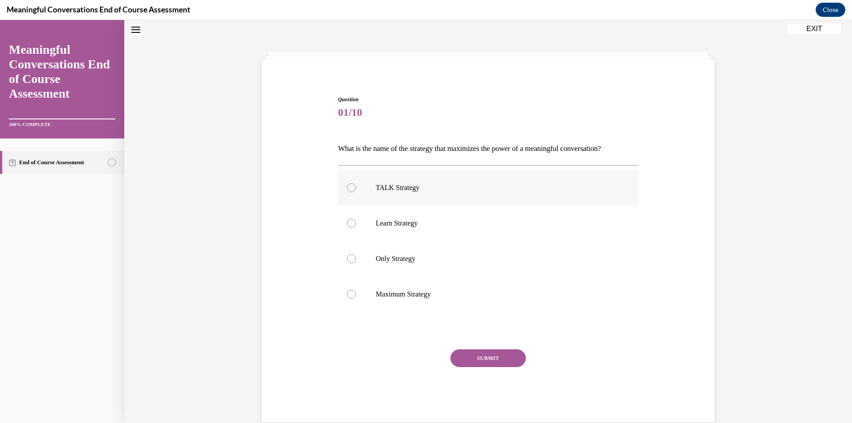
click at [359, 189] on label "TALK Strategy" at bounding box center [488, 187] width 300 height 35
click at [356, 189] on input "TALK Strategy" at bounding box center [351, 187] width 9 height 9
radio input "true"
click at [505, 360] on button "SUBMIT" at bounding box center [487, 358] width 75 height 18
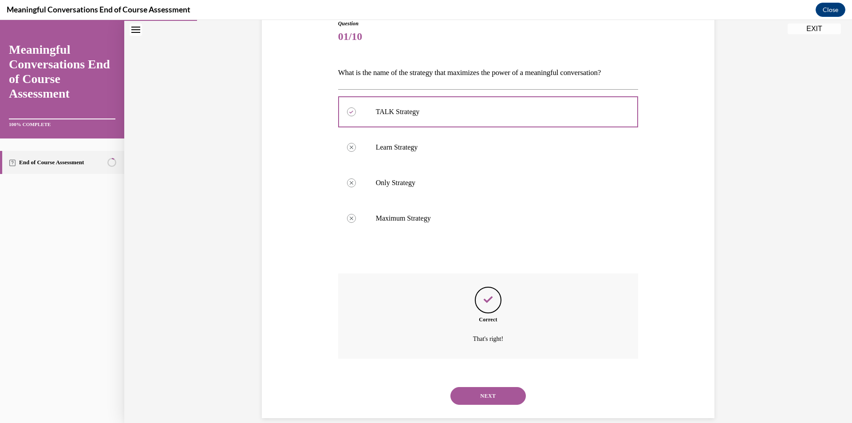
scroll to position [117, 0]
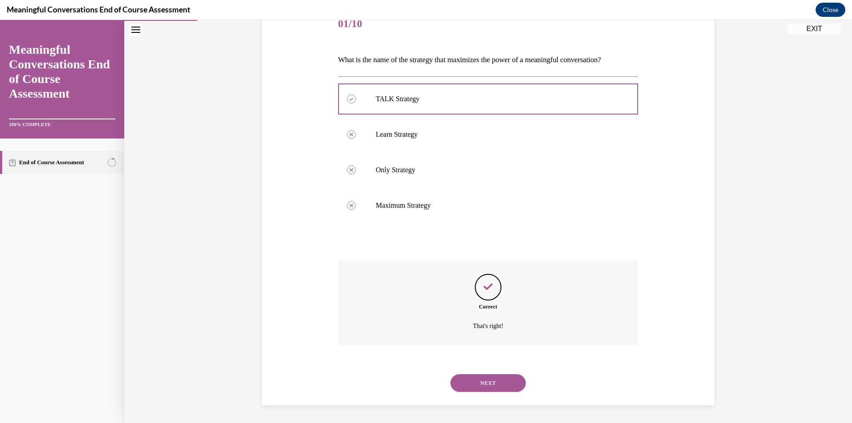
click at [494, 385] on button "NEXT" at bounding box center [487, 383] width 75 height 18
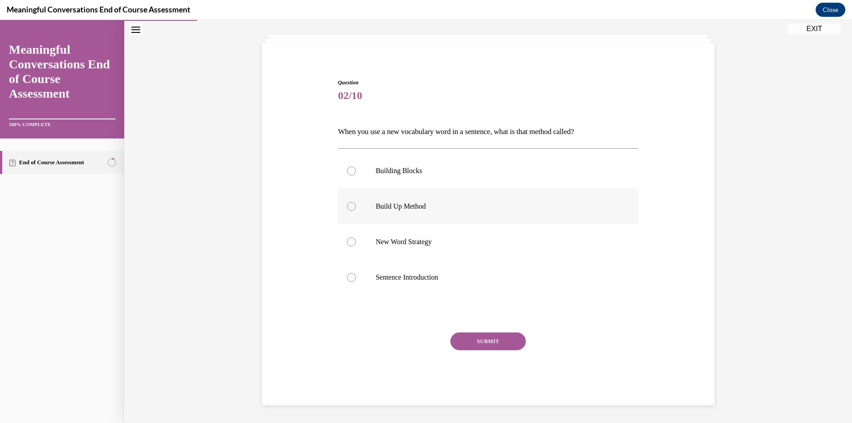
click at [347, 203] on div at bounding box center [351, 206] width 9 height 9
click at [347, 203] on input "Build Up Method" at bounding box center [351, 206] width 9 height 9
radio input "true"
click at [502, 345] on button "SUBMIT" at bounding box center [487, 341] width 75 height 18
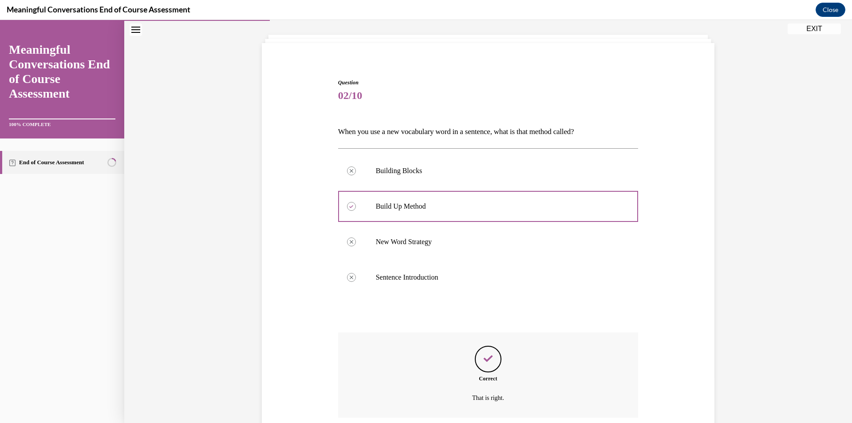
scroll to position [117, 0]
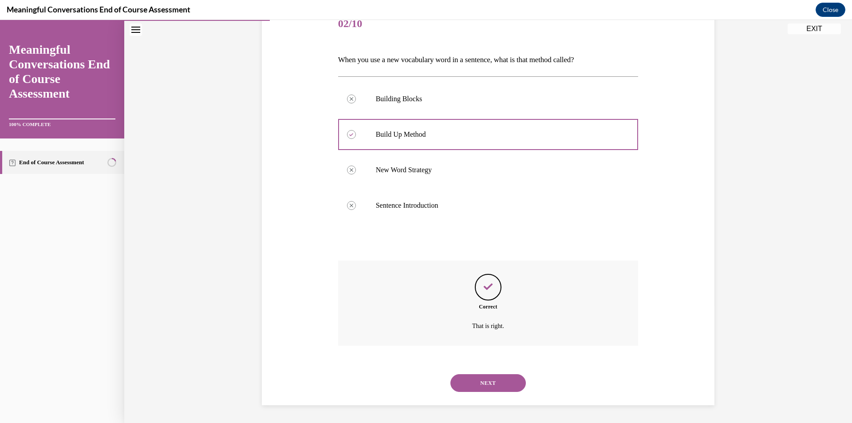
click at [496, 379] on button "NEXT" at bounding box center [487, 383] width 75 height 18
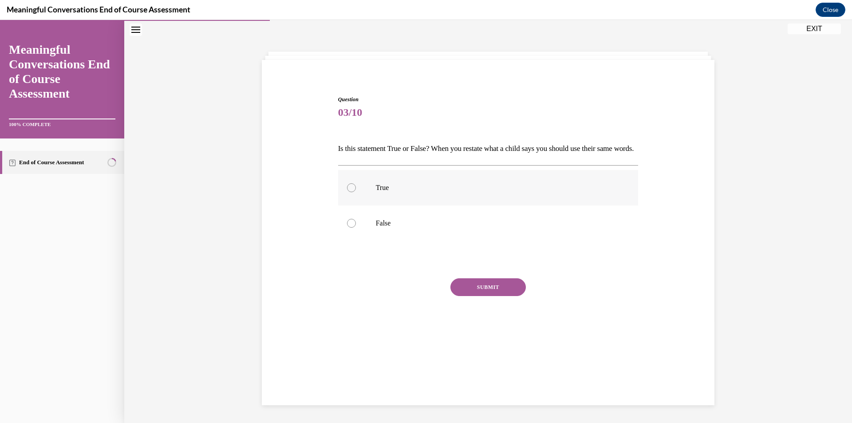
click at [345, 197] on label "True" at bounding box center [488, 187] width 300 height 35
click at [347, 192] on input "True" at bounding box center [351, 187] width 9 height 9
radio input "true"
click at [512, 296] on button "SUBMIT" at bounding box center [487, 287] width 75 height 18
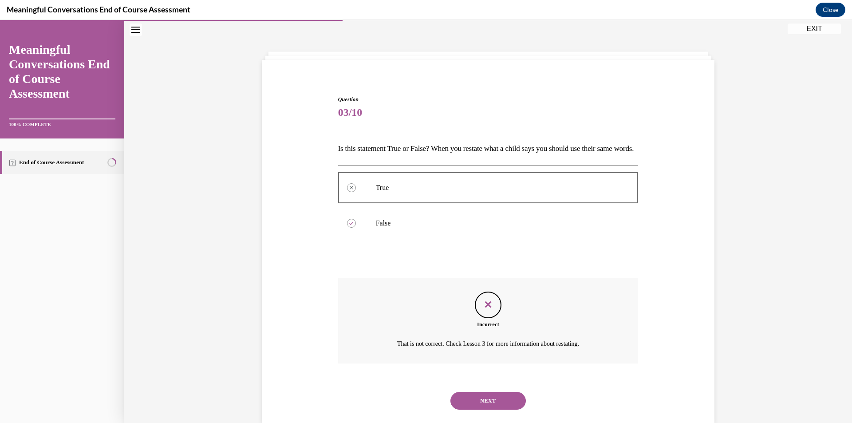
scroll to position [61, 0]
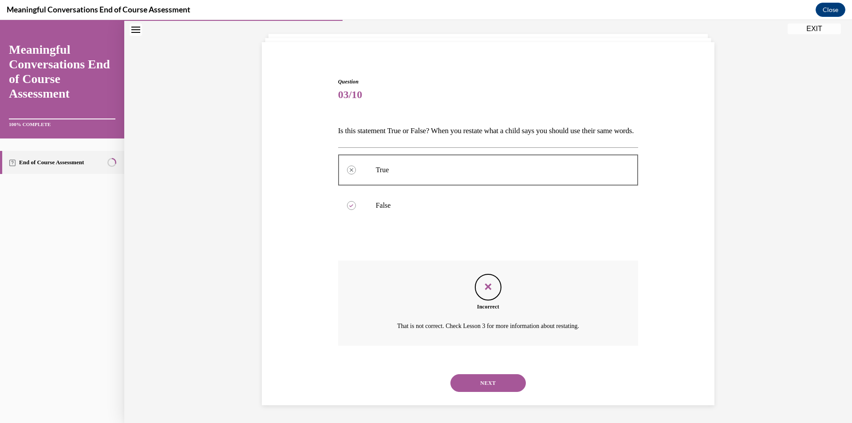
click at [501, 384] on button "NEXT" at bounding box center [487, 383] width 75 height 18
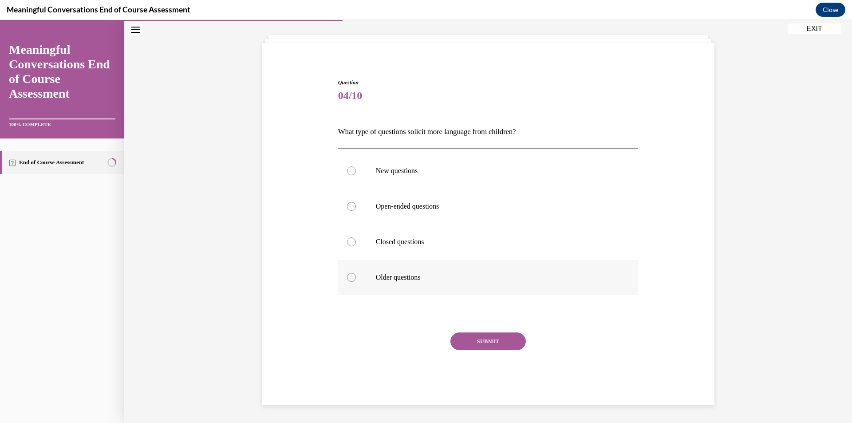
scroll to position [31, 0]
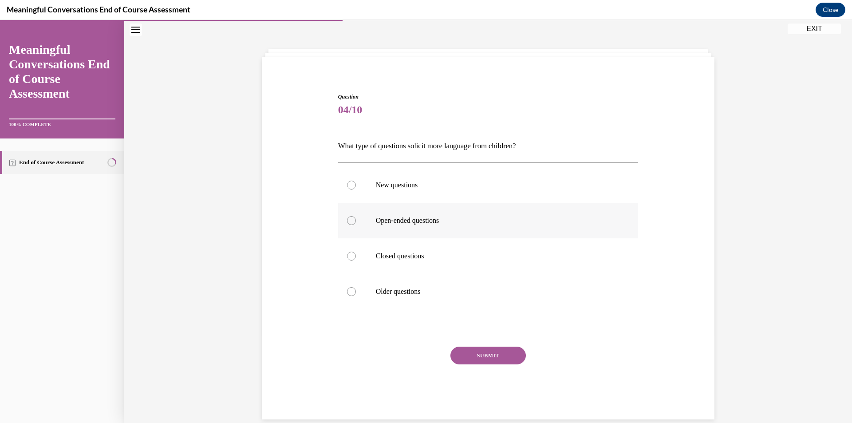
click at [349, 222] on div at bounding box center [351, 220] width 9 height 9
click at [349, 222] on input "Open-ended questions" at bounding box center [351, 220] width 9 height 9
radio input "true"
click at [507, 354] on button "SUBMIT" at bounding box center [487, 355] width 75 height 18
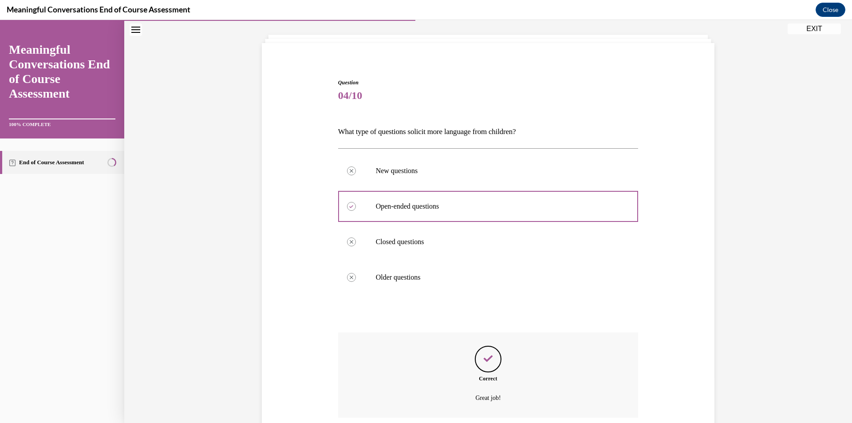
scroll to position [117, 0]
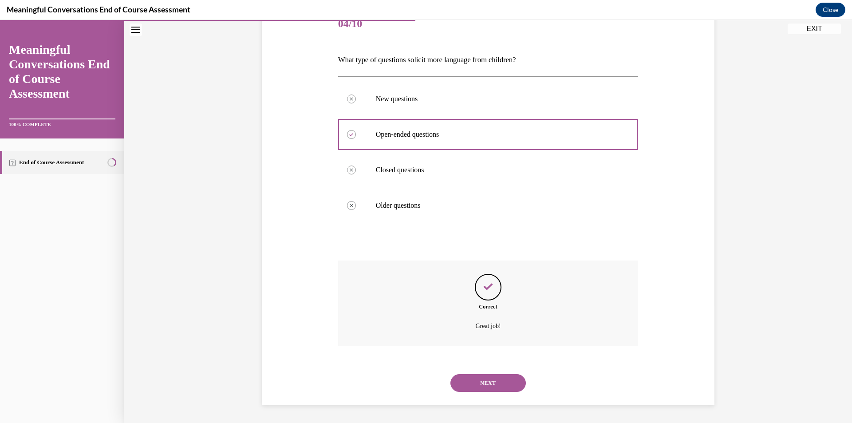
click at [500, 386] on button "NEXT" at bounding box center [487, 383] width 75 height 18
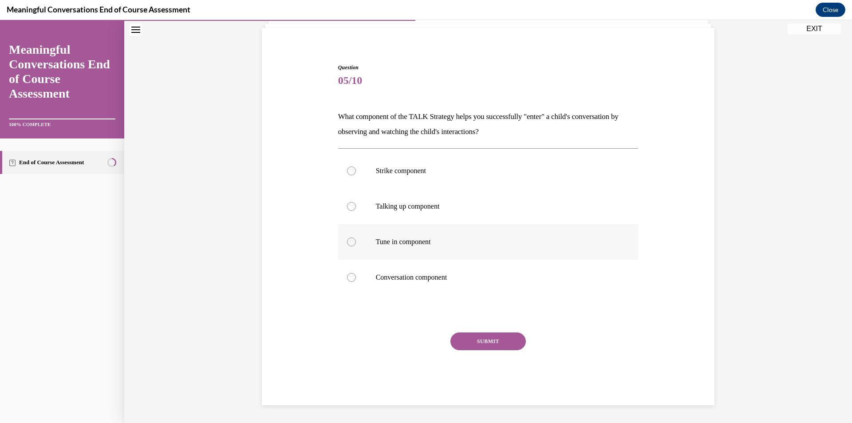
click at [349, 239] on div at bounding box center [351, 241] width 9 height 9
click at [349, 239] on input "Tune in component" at bounding box center [351, 241] width 9 height 9
radio input "true"
click at [493, 338] on button "SUBMIT" at bounding box center [487, 341] width 75 height 18
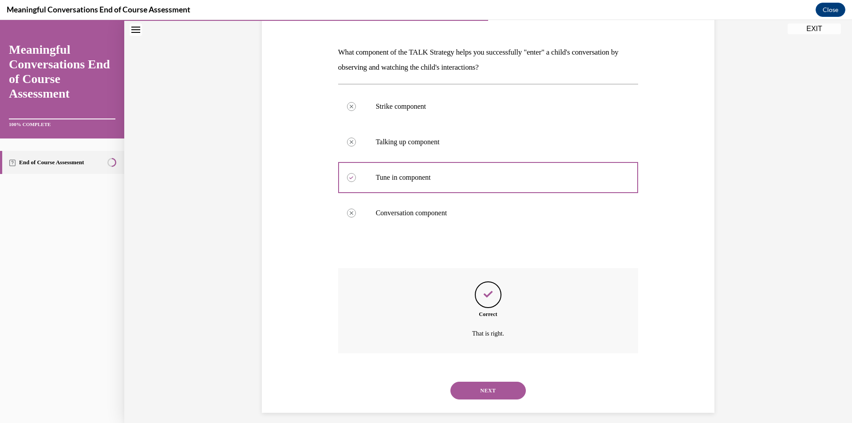
scroll to position [132, 0]
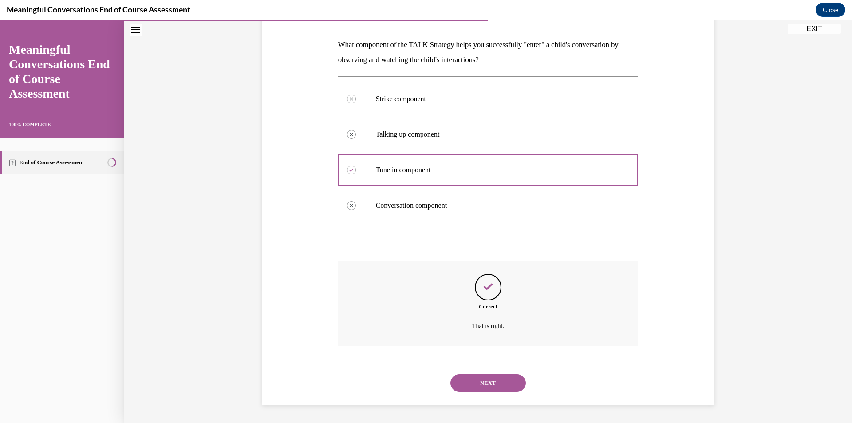
click at [501, 382] on button "NEXT" at bounding box center [487, 383] width 75 height 18
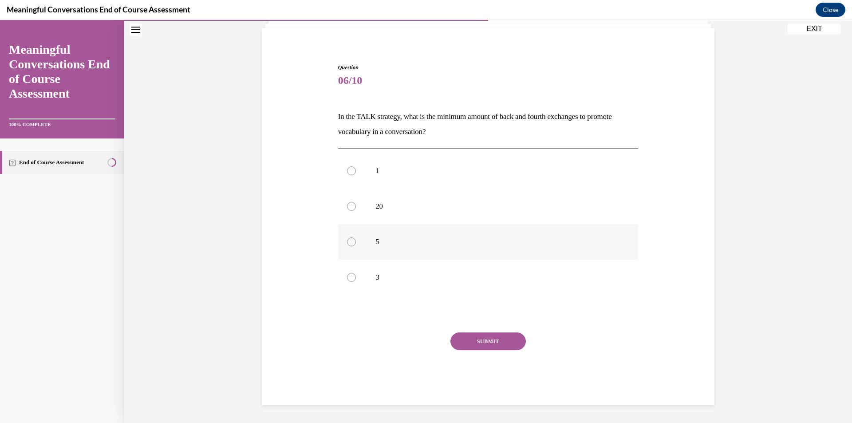
click at [347, 242] on div at bounding box center [351, 241] width 9 height 9
click at [347, 242] on input "5" at bounding box center [351, 241] width 9 height 9
radio input "true"
click at [508, 342] on button "SUBMIT" at bounding box center [487, 341] width 75 height 18
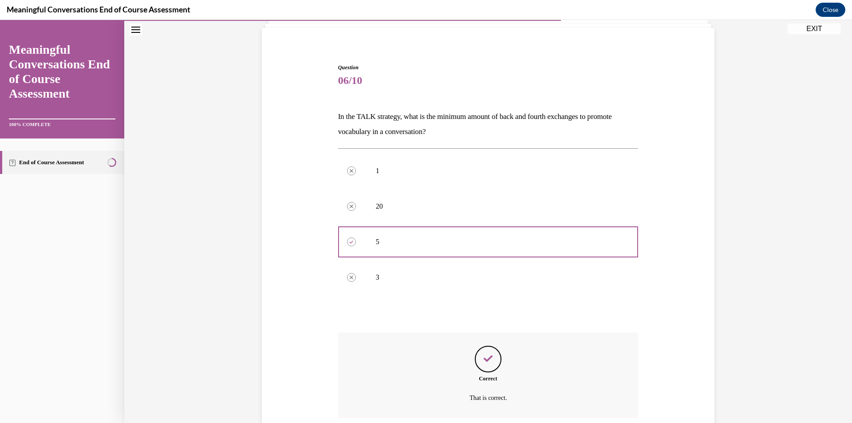
scroll to position [132, 0]
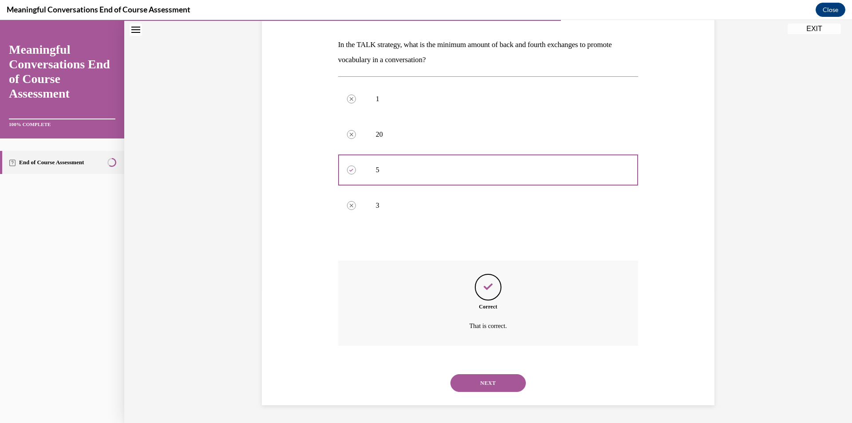
click at [507, 379] on button "NEXT" at bounding box center [487, 383] width 75 height 18
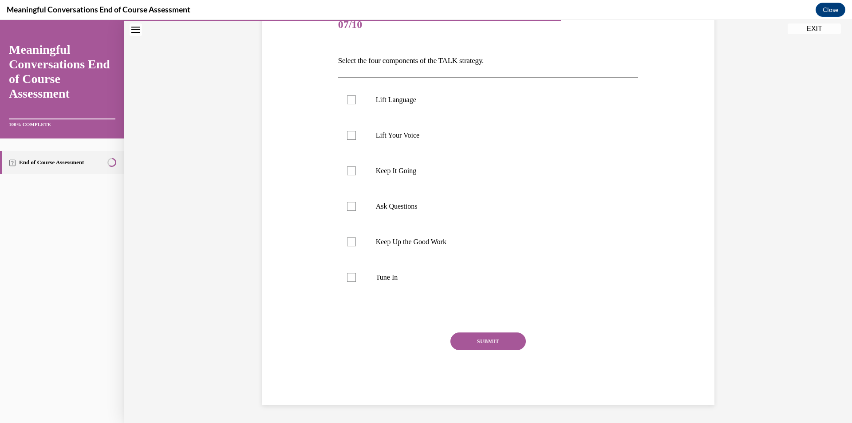
scroll to position [99, 0]
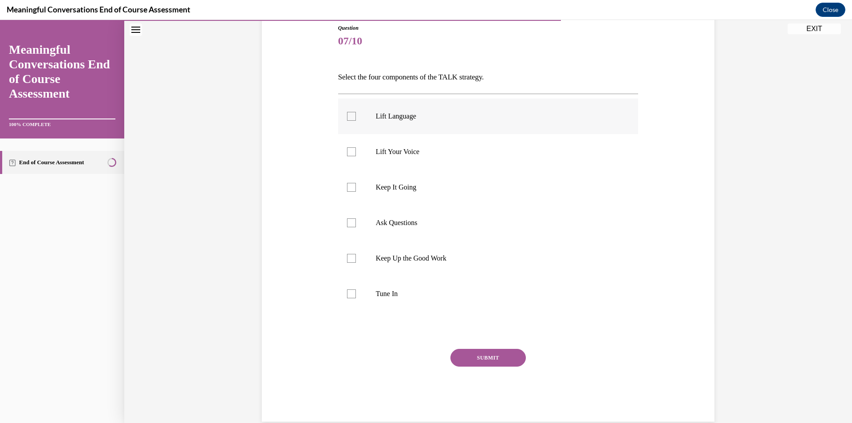
click at [353, 113] on label "Lift Language" at bounding box center [488, 115] width 300 height 35
click at [353, 113] on input "Lift Language" at bounding box center [351, 116] width 9 height 9
checkbox input "true"
click at [347, 188] on div at bounding box center [351, 187] width 9 height 9
click at [347, 188] on input "Keep It Going" at bounding box center [351, 187] width 9 height 9
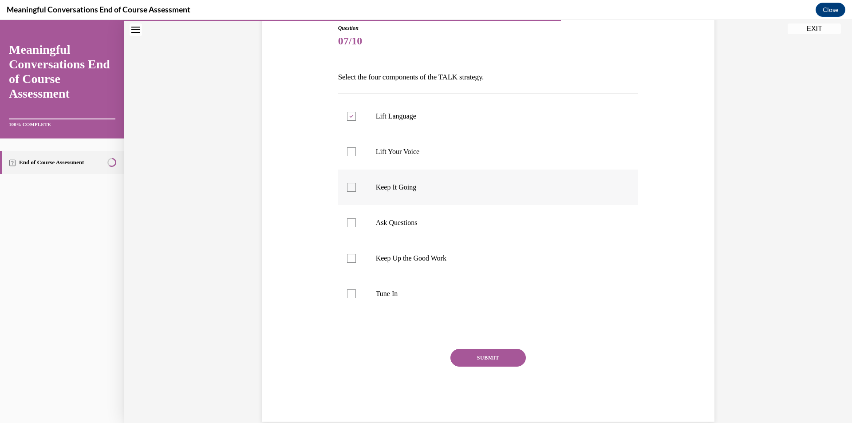
checkbox input "true"
click at [351, 224] on div at bounding box center [351, 222] width 9 height 9
click at [351, 224] on input "Ask Questions" at bounding box center [351, 222] width 9 height 9
checkbox input "true"
click at [347, 295] on div at bounding box center [351, 293] width 9 height 9
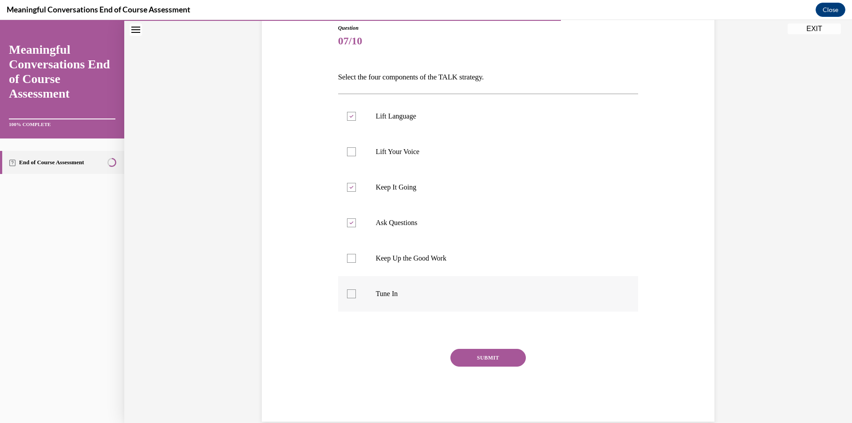
click at [347, 295] on input "Tune In" at bounding box center [351, 293] width 9 height 9
checkbox input "true"
click at [479, 360] on button "SUBMIT" at bounding box center [487, 358] width 75 height 18
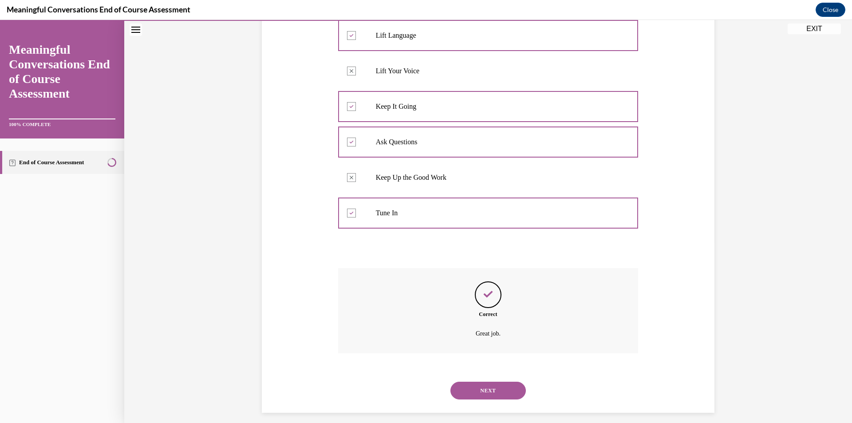
scroll to position [188, 0]
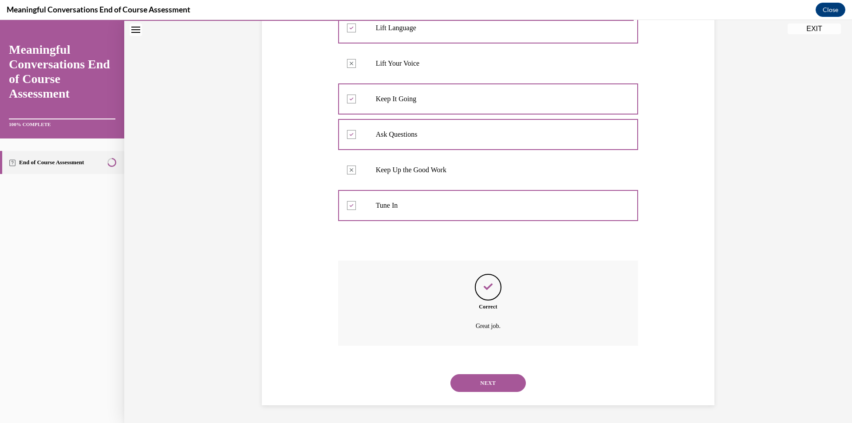
click at [498, 379] on button "NEXT" at bounding box center [487, 383] width 75 height 18
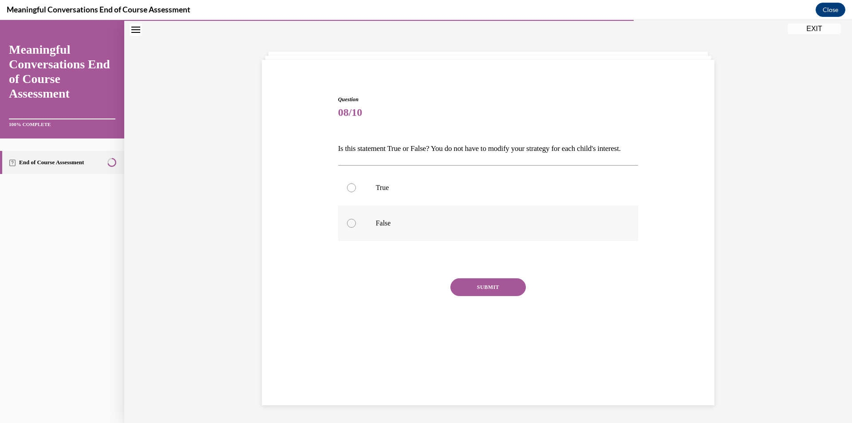
click at [349, 241] on label "False" at bounding box center [488, 222] width 300 height 35
click at [349, 228] on input "False" at bounding box center [351, 223] width 9 height 9
radio input "true"
click at [514, 296] on button "SUBMIT" at bounding box center [487, 287] width 75 height 18
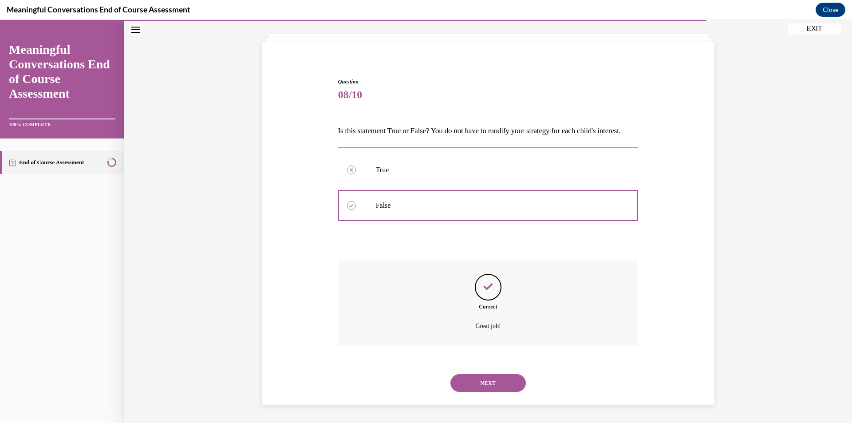
scroll to position [61, 0]
click at [504, 380] on button "NEXT" at bounding box center [487, 383] width 75 height 18
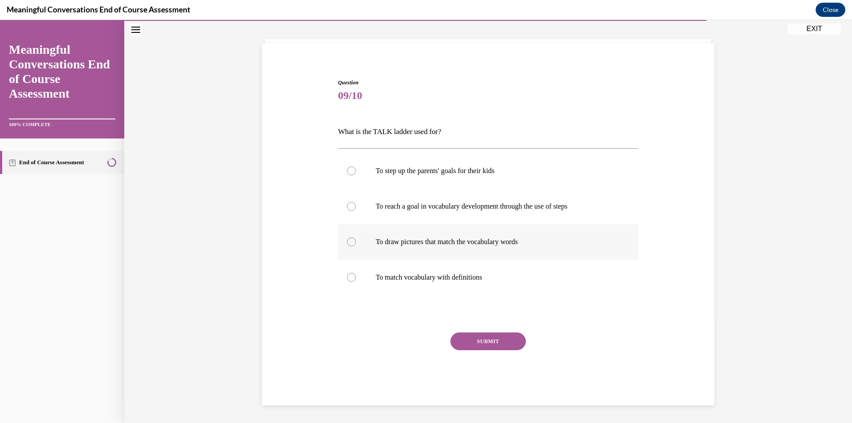
scroll to position [31, 0]
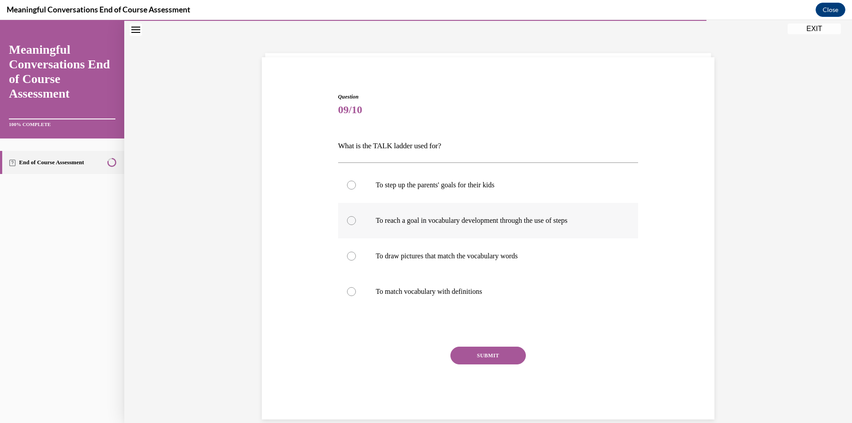
click at [354, 222] on label "To reach a goal in vocabulary development through the use of steps" at bounding box center [488, 220] width 300 height 35
click at [354, 222] on input "To reach a goal in vocabulary development through the use of steps" at bounding box center [351, 220] width 9 height 9
radio input "true"
click at [502, 351] on button "SUBMIT" at bounding box center [487, 355] width 75 height 18
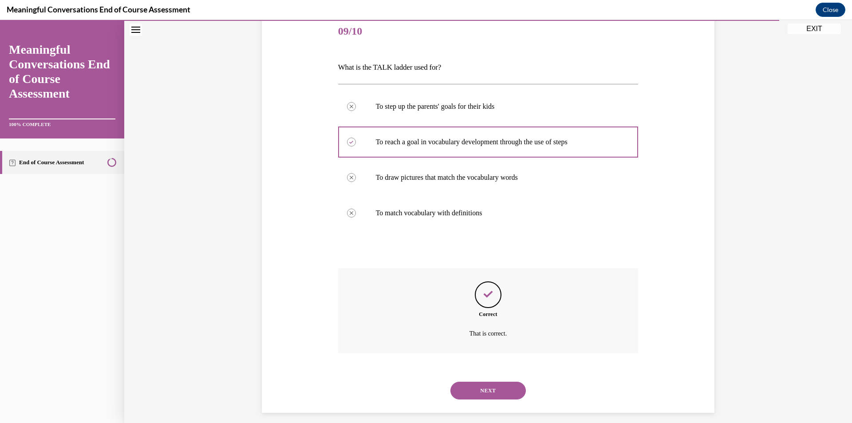
scroll to position [117, 0]
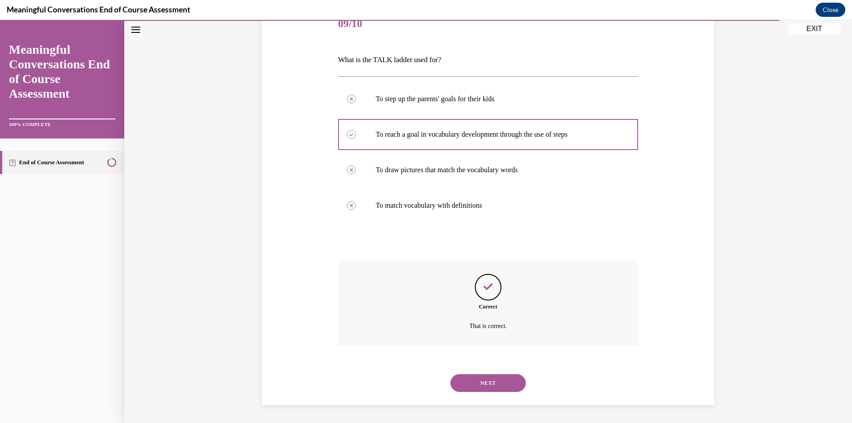
click at [508, 380] on button "NEXT" at bounding box center [487, 383] width 75 height 18
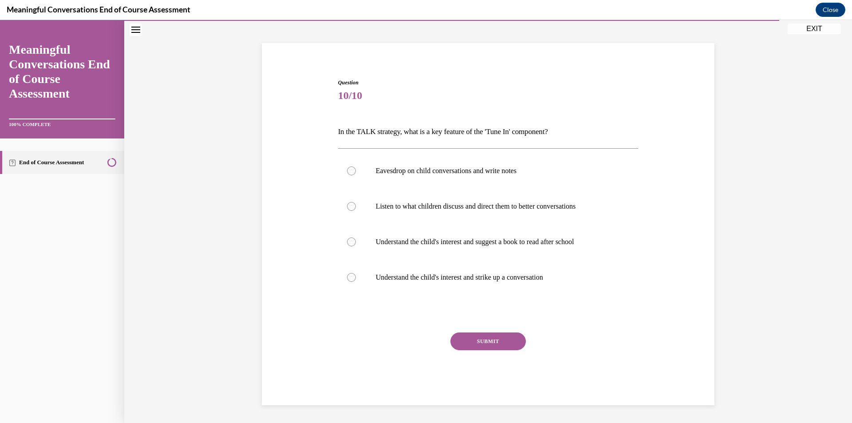
scroll to position [45, 0]
click at [351, 280] on div at bounding box center [351, 277] width 9 height 9
click at [351, 280] on input "Understand the child's interest and strike up a conversation" at bounding box center [351, 277] width 9 height 9
radio input "true"
click at [515, 344] on button "SUBMIT" at bounding box center [487, 341] width 75 height 18
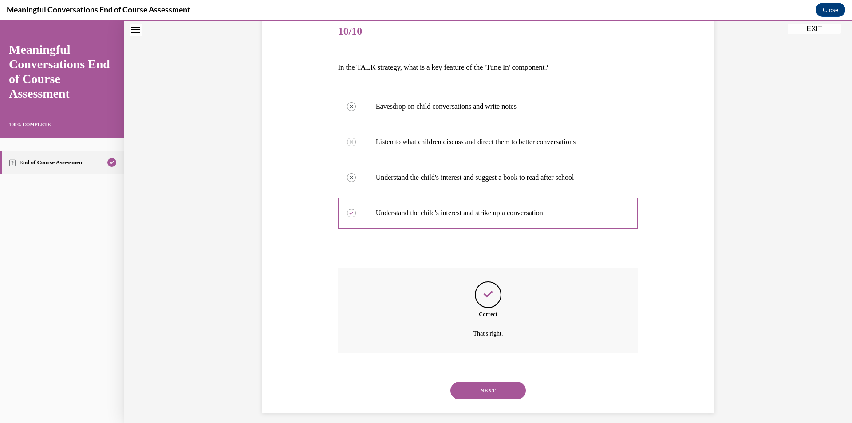
scroll to position [117, 0]
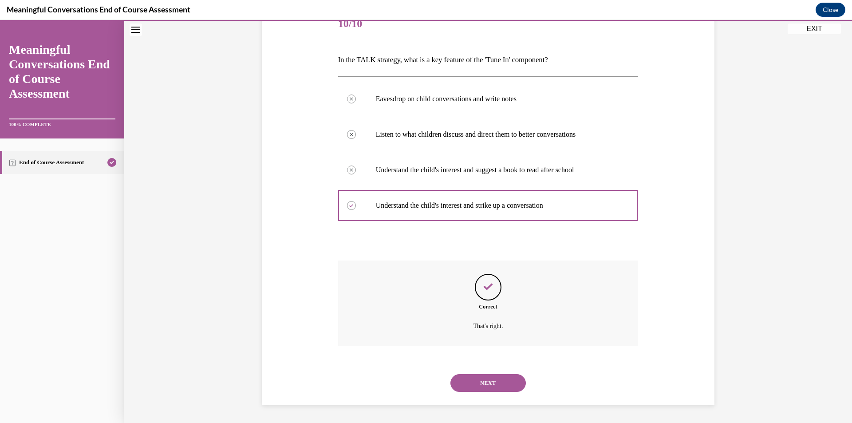
click at [499, 383] on button "NEXT" at bounding box center [487, 383] width 75 height 18
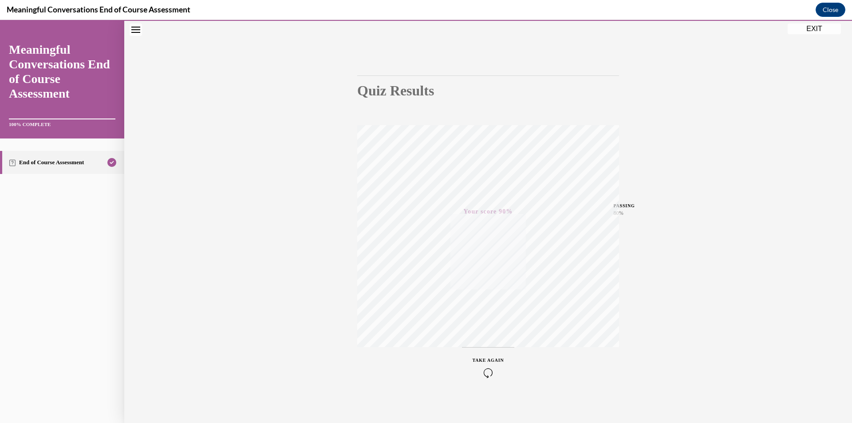
scroll to position [52, 0]
click at [818, 30] on button "EXIT" at bounding box center [813, 29] width 53 height 11
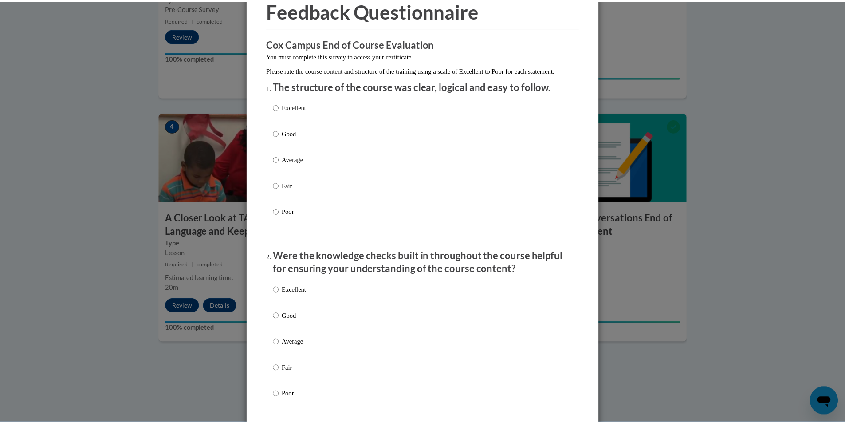
scroll to position [0, 0]
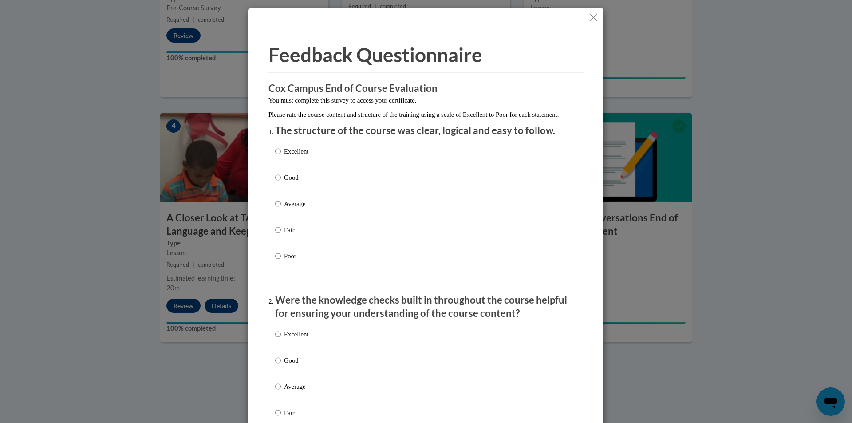
click at [594, 13] on button "Close" at bounding box center [593, 17] width 11 height 11
